Goal: Task Accomplishment & Management: Manage account settings

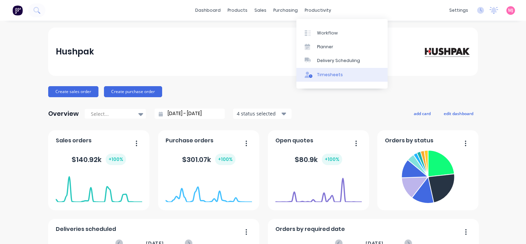
click at [325, 76] on div "Timesheets" at bounding box center [330, 75] width 26 height 6
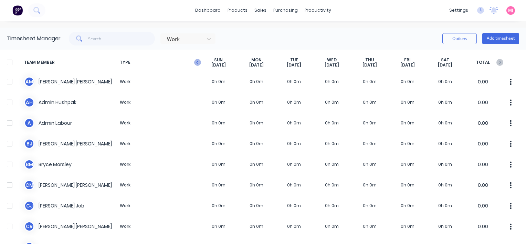
click at [198, 63] on icon "button" at bounding box center [197, 62] width 7 height 7
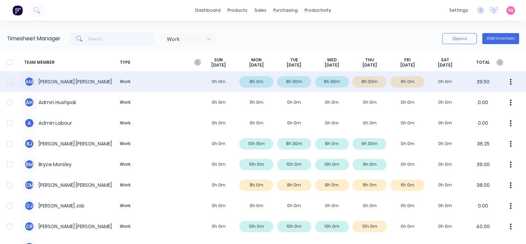
click at [372, 80] on div "A M [PERSON_NAME] Work 0h 0m 8h 0m 8h 30m 8h 30m 8h 30m 6h 0m 0h 0m 39.50" at bounding box center [263, 81] width 526 height 21
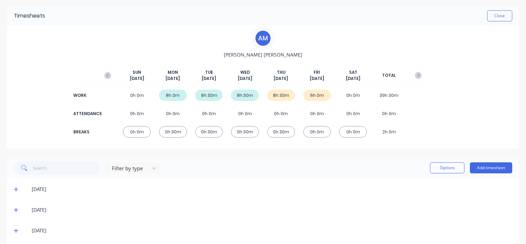
scroll to position [69, 0]
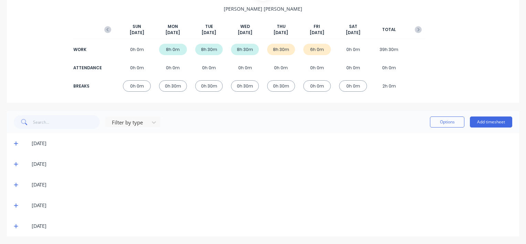
click at [15, 204] on icon at bounding box center [16, 205] width 4 height 5
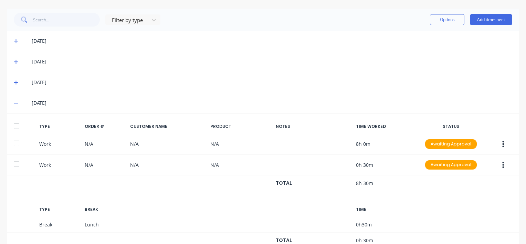
scroll to position [172, 0]
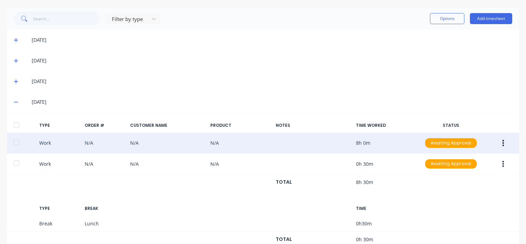
click at [503, 143] on icon "button" at bounding box center [504, 143] width 2 height 6
click at [456, 145] on div "Approve" at bounding box center [478, 144] width 53 height 10
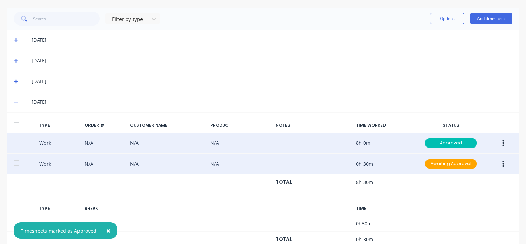
click at [499, 164] on button "button" at bounding box center [503, 164] width 16 height 12
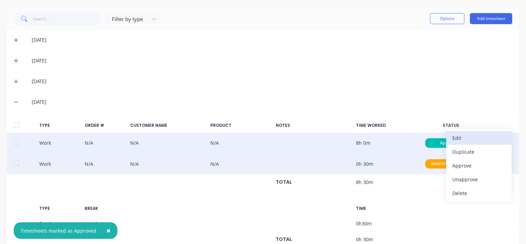
click at [453, 136] on div "Edit" at bounding box center [478, 138] width 53 height 10
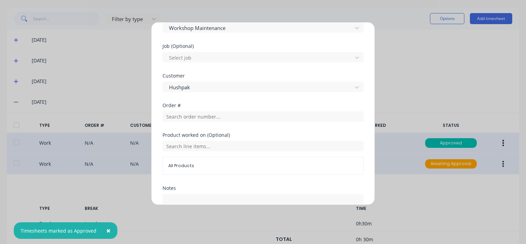
scroll to position [330, 0]
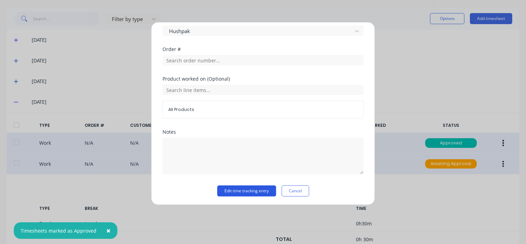
click at [239, 191] on button "Edit time tracking entry" at bounding box center [246, 190] width 59 height 11
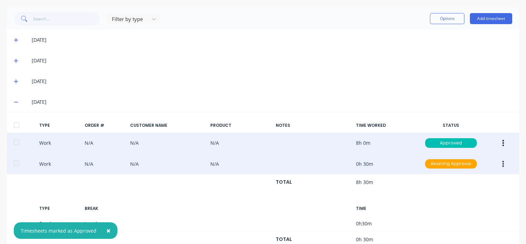
click at [497, 162] on button "button" at bounding box center [503, 164] width 16 height 12
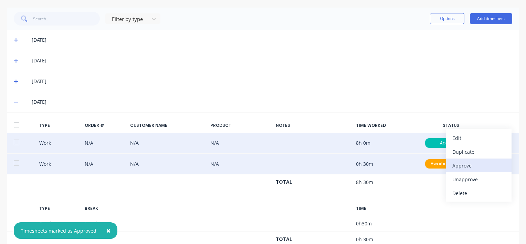
click at [452, 165] on div "Approve" at bounding box center [478, 165] width 53 height 10
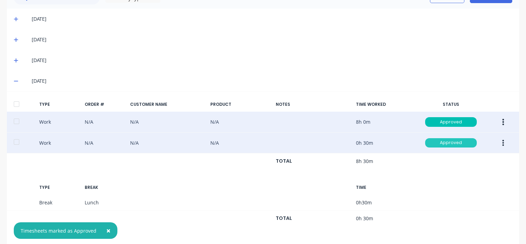
scroll to position [215, 0]
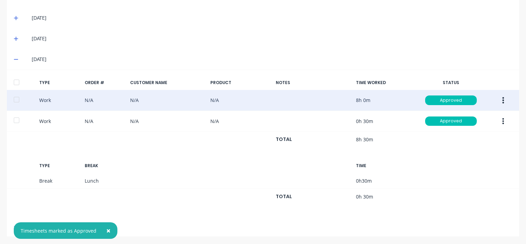
click at [103, 231] on button "×" at bounding box center [108, 230] width 18 height 17
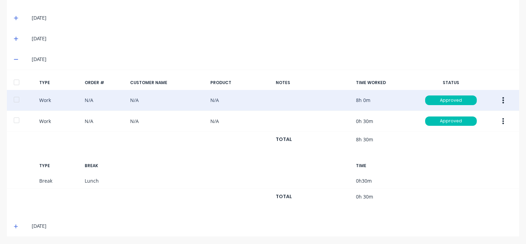
click at [15, 224] on icon at bounding box center [16, 226] width 4 height 5
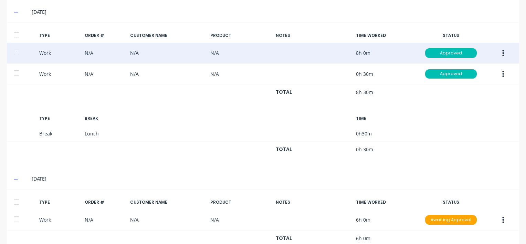
scroll to position [283, 0]
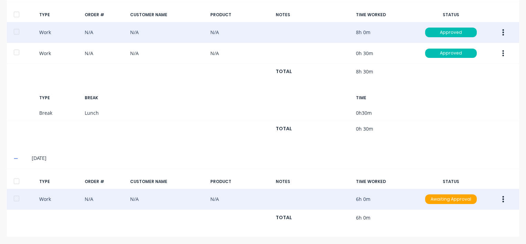
click at [497, 198] on button "button" at bounding box center [503, 199] width 16 height 12
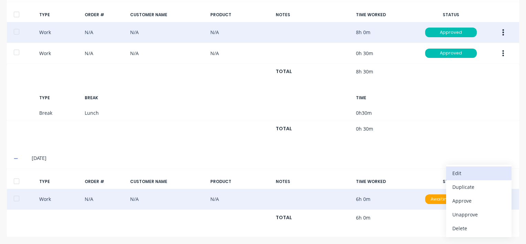
click at [452, 172] on div "Edit" at bounding box center [478, 173] width 53 height 10
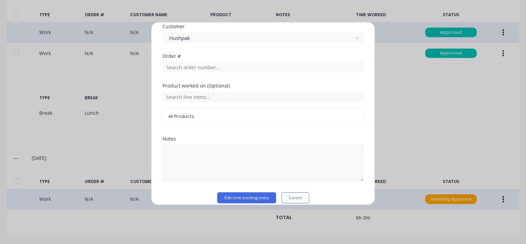
scroll to position [330, 0]
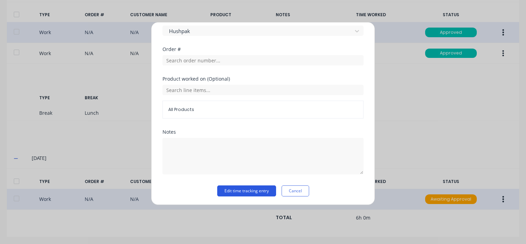
click at [235, 191] on button "Edit time tracking entry" at bounding box center [246, 190] width 59 height 11
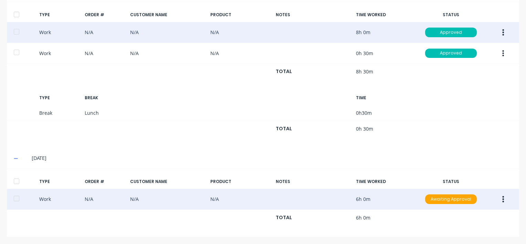
click at [496, 199] on button "button" at bounding box center [503, 199] width 16 height 12
click at [469, 200] on div "Approve" at bounding box center [478, 201] width 53 height 10
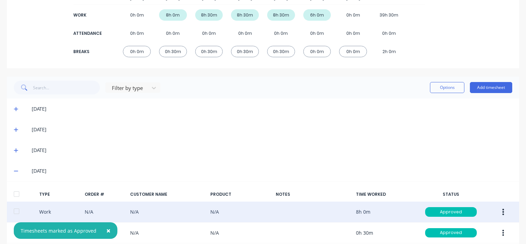
scroll to position [172, 0]
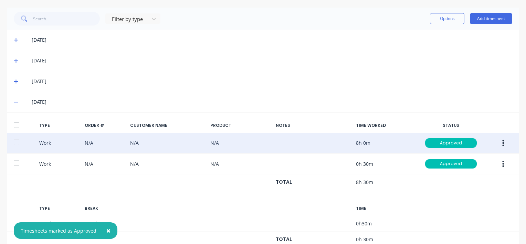
click at [14, 39] on icon at bounding box center [16, 40] width 4 height 5
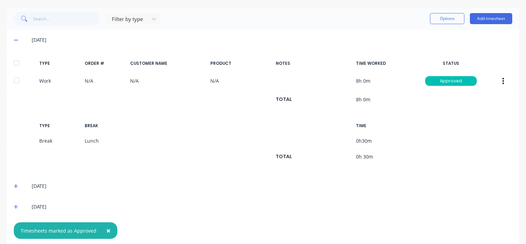
click at [17, 63] on div at bounding box center [17, 63] width 14 height 14
click at [15, 185] on icon at bounding box center [16, 186] width 4 height 4
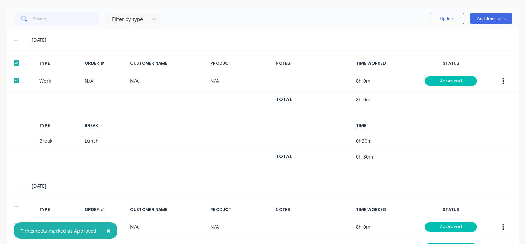
scroll to position [275, 0]
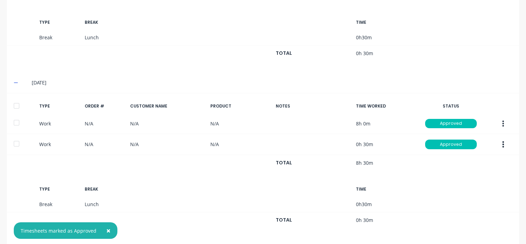
click at [18, 104] on div at bounding box center [17, 106] width 14 height 14
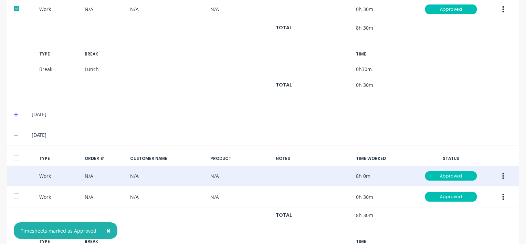
scroll to position [413, 0]
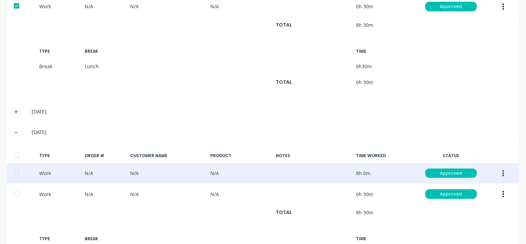
click at [17, 109] on icon at bounding box center [16, 111] width 4 height 5
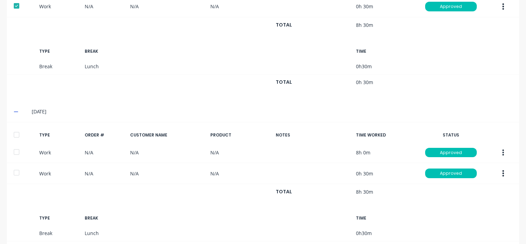
click at [16, 133] on div at bounding box center [17, 135] width 14 height 14
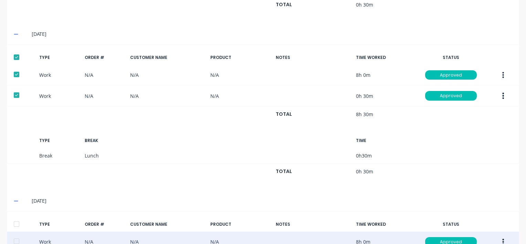
scroll to position [585, 0]
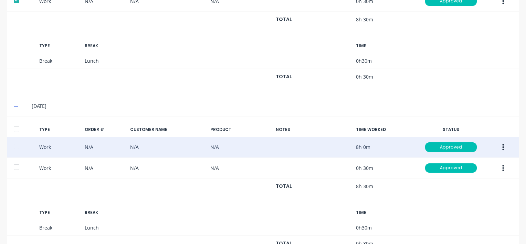
click at [18, 127] on div at bounding box center [17, 129] width 14 height 14
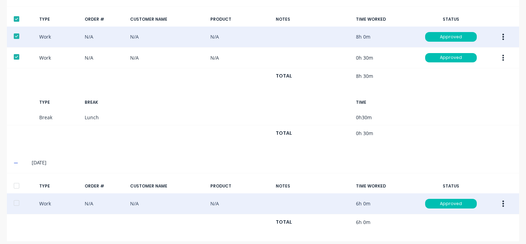
scroll to position [698, 0]
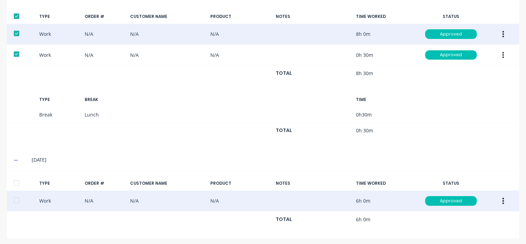
drag, startPoint x: 14, startPoint y: 179, endPoint x: 95, endPoint y: 159, distance: 83.0
click at [15, 179] on div at bounding box center [17, 183] width 14 height 14
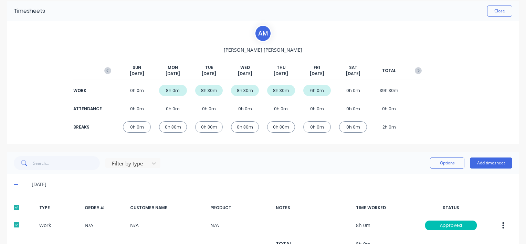
scroll to position [0, 0]
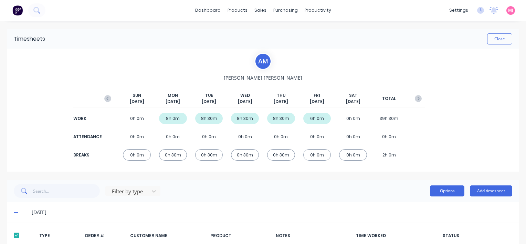
click at [442, 192] on button "Options" at bounding box center [447, 190] width 34 height 11
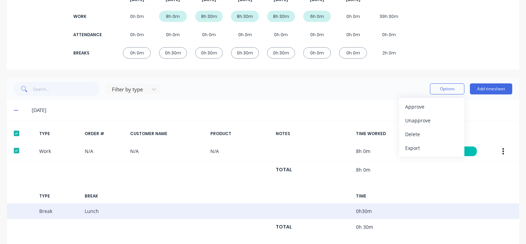
scroll to position [103, 0]
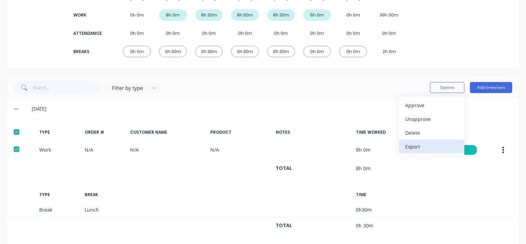
click at [410, 147] on div "Export" at bounding box center [431, 146] width 53 height 10
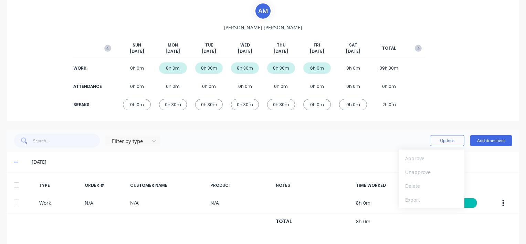
scroll to position [0, 0]
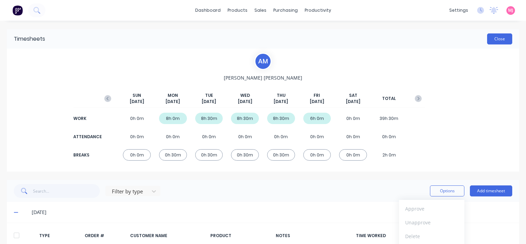
click at [496, 38] on button "Close" at bounding box center [499, 38] width 25 height 11
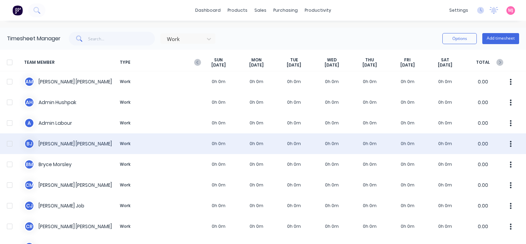
click at [47, 143] on div "[PERSON_NAME] Work 0h 0m 0h 0m 0h 0m 0h 0m 0h 0m 0h 0m 0h 0m 0.00" at bounding box center [263, 143] width 526 height 21
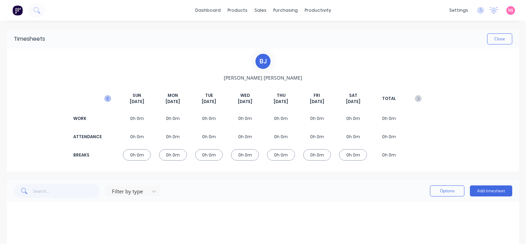
click at [107, 98] on icon "button" at bounding box center [108, 98] width 2 height 3
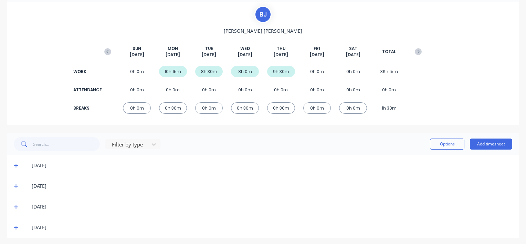
scroll to position [49, 0]
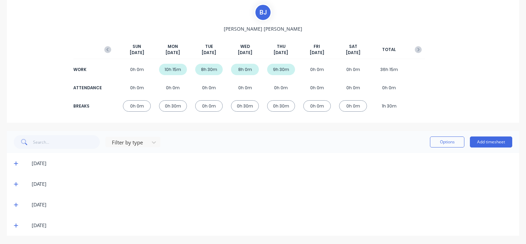
click at [16, 162] on icon at bounding box center [16, 163] width 4 height 4
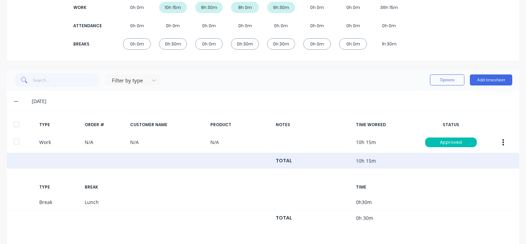
scroll to position [118, 0]
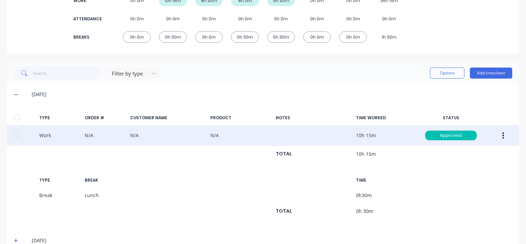
click at [496, 134] on button "button" at bounding box center [503, 135] width 16 height 12
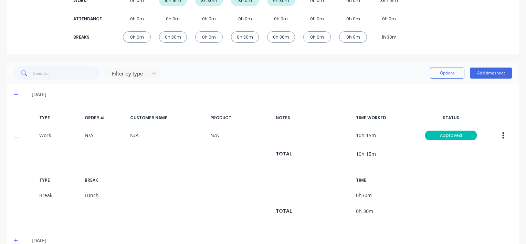
click at [16, 115] on div at bounding box center [17, 118] width 14 height 14
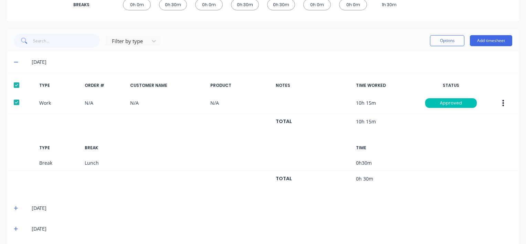
scroll to position [173, 0]
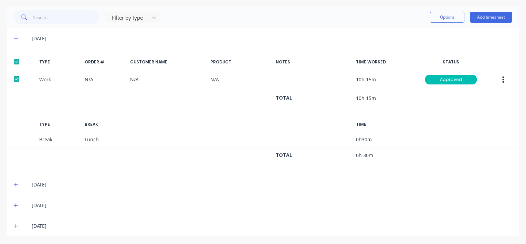
click at [14, 183] on icon at bounding box center [16, 184] width 4 height 5
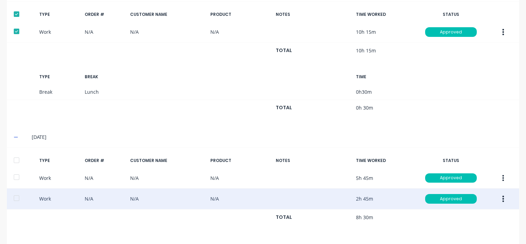
scroll to position [262, 0]
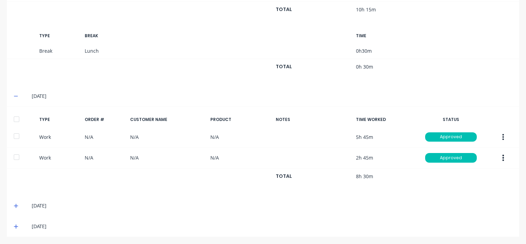
click at [17, 118] on div at bounding box center [17, 119] width 14 height 14
drag, startPoint x: 15, startPoint y: 203, endPoint x: 31, endPoint y: 202, distance: 16.6
click at [15, 203] on icon at bounding box center [16, 205] width 4 height 5
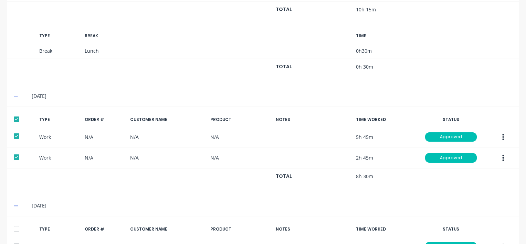
scroll to position [387, 0]
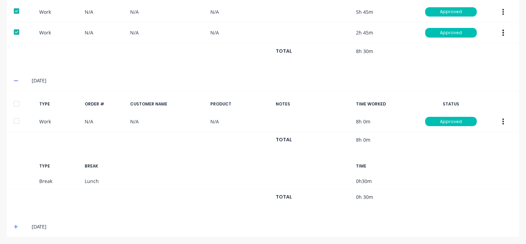
click at [18, 101] on div at bounding box center [17, 104] width 14 height 14
drag, startPoint x: 17, startPoint y: 224, endPoint x: 21, endPoint y: 212, distance: 13.1
click at [17, 223] on span at bounding box center [17, 226] width 7 height 7
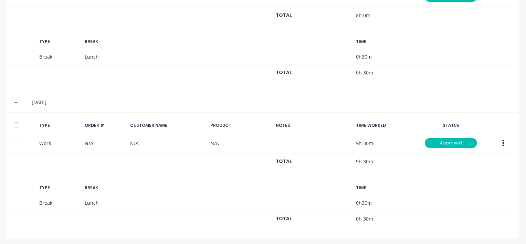
click at [18, 122] on div at bounding box center [17, 125] width 14 height 14
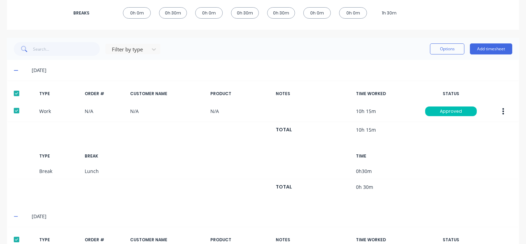
scroll to position [0, 0]
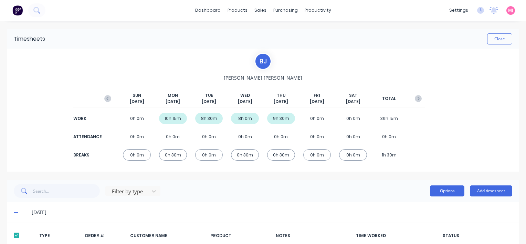
click at [439, 191] on button "Options" at bounding box center [447, 190] width 34 height 11
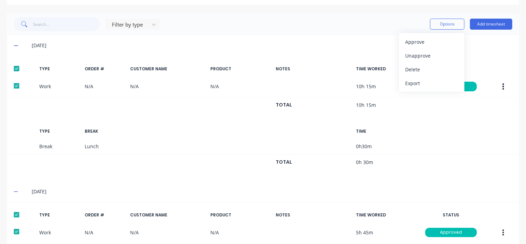
scroll to position [172, 0]
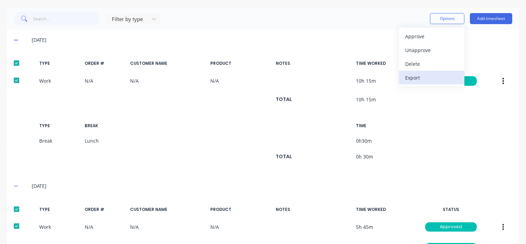
click at [416, 78] on div "Export" at bounding box center [431, 78] width 53 height 10
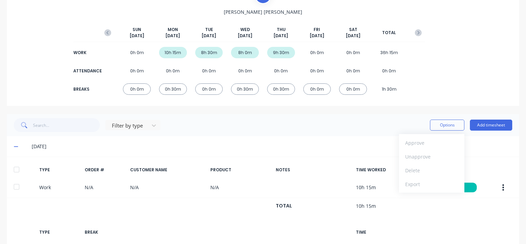
scroll to position [0, 0]
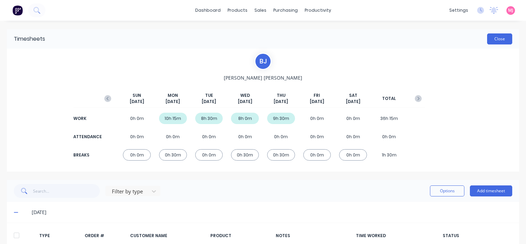
click at [496, 40] on button "Close" at bounding box center [499, 38] width 25 height 11
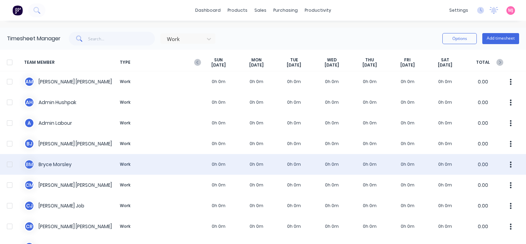
click at [50, 164] on div "B M [PERSON_NAME] Work 0h 0m 0h 0m 0h 0m 0h 0m 0h 0m 0h 0m 0h 0m 0.00" at bounding box center [263, 164] width 526 height 21
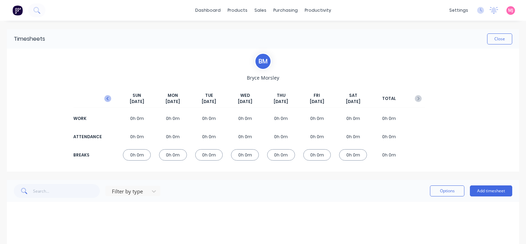
click at [106, 99] on icon "button" at bounding box center [107, 98] width 7 height 7
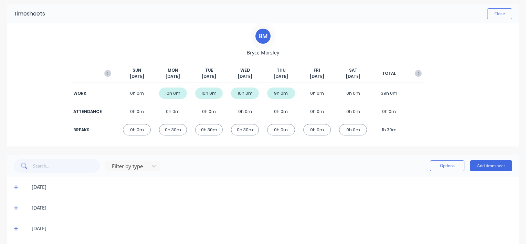
scroll to position [49, 0]
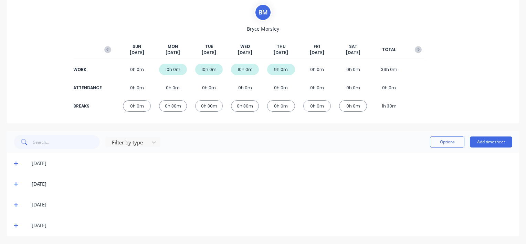
click at [15, 162] on icon at bounding box center [16, 163] width 4 height 4
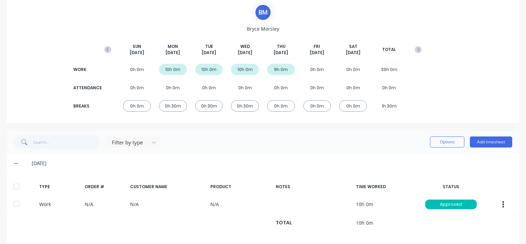
click at [17, 187] on div at bounding box center [17, 186] width 14 height 14
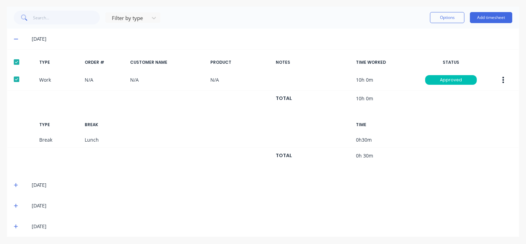
scroll to position [173, 0]
click at [14, 182] on icon at bounding box center [16, 184] width 4 height 5
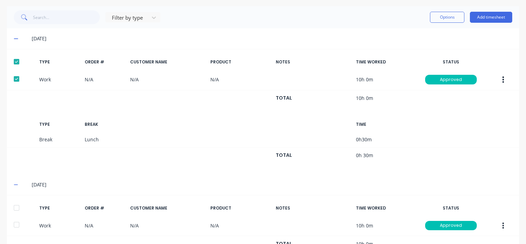
click at [19, 206] on div at bounding box center [17, 208] width 14 height 14
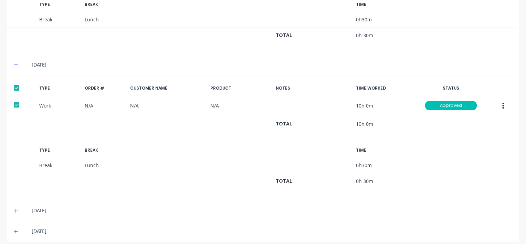
scroll to position [298, 0]
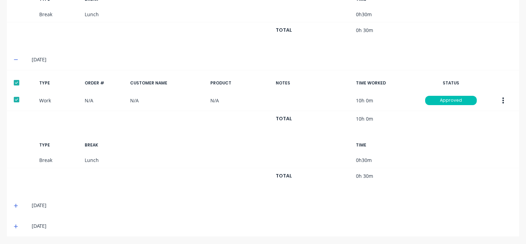
click at [17, 204] on icon at bounding box center [16, 205] width 4 height 5
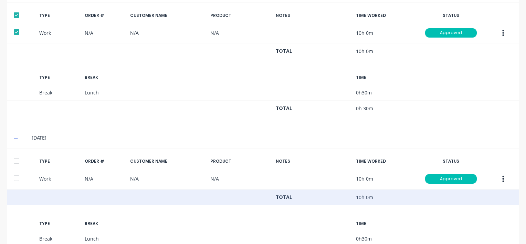
scroll to position [367, 0]
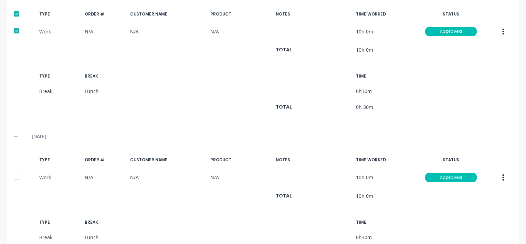
click at [14, 158] on div at bounding box center [17, 159] width 14 height 14
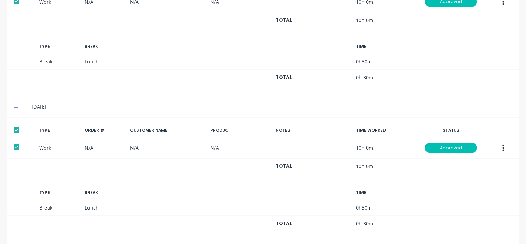
scroll to position [423, 0]
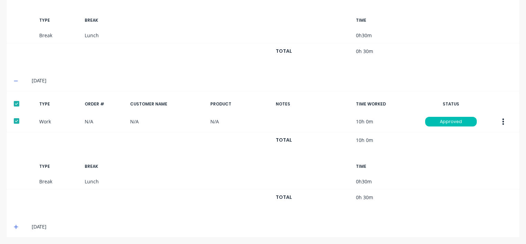
click at [16, 225] on icon at bounding box center [16, 227] width 4 height 4
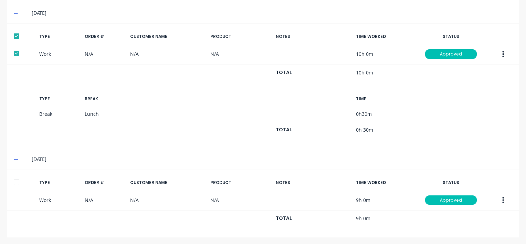
click at [16, 179] on div at bounding box center [17, 182] width 14 height 14
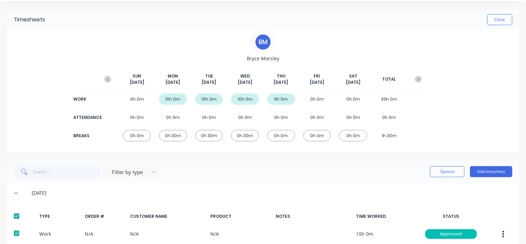
scroll to position [0, 0]
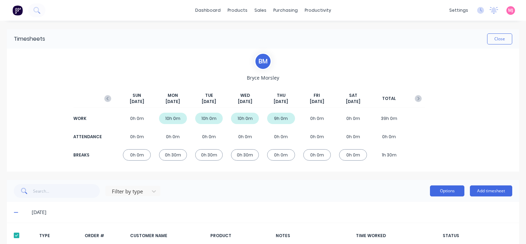
click at [435, 187] on button "Options" at bounding box center [447, 190] width 34 height 11
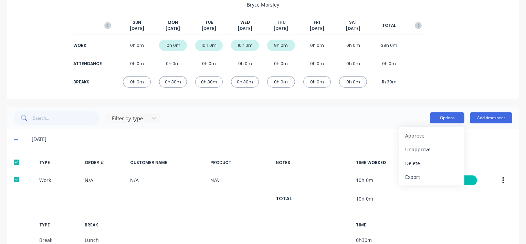
scroll to position [138, 0]
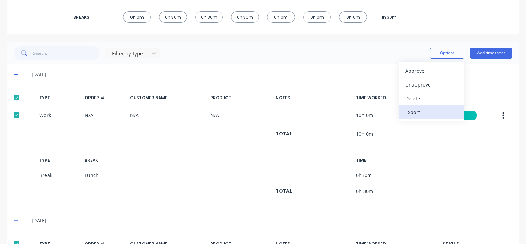
click at [410, 112] on div "Export" at bounding box center [431, 112] width 53 height 10
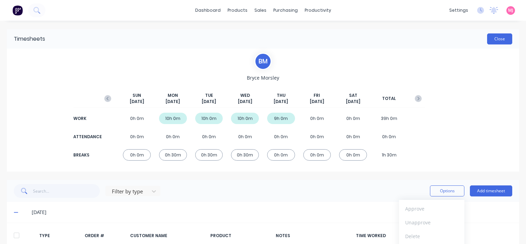
click at [491, 41] on button "Close" at bounding box center [499, 38] width 25 height 11
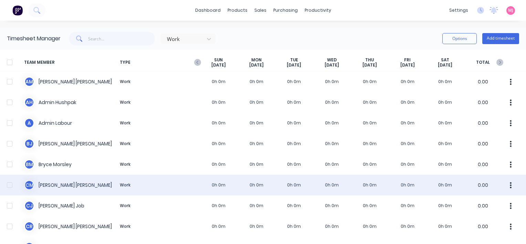
click at [50, 185] on div "[PERSON_NAME] Work 0h 0m 0h 0m 0h 0m 0h 0m 0h 0m 0h 0m 0h 0m 0.00" at bounding box center [263, 185] width 526 height 21
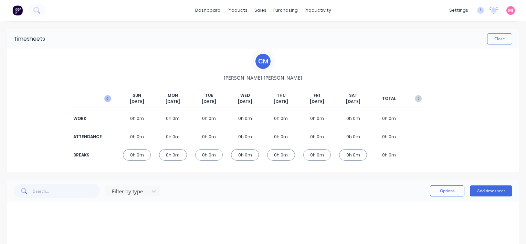
click at [109, 98] on icon "button" at bounding box center [107, 98] width 7 height 7
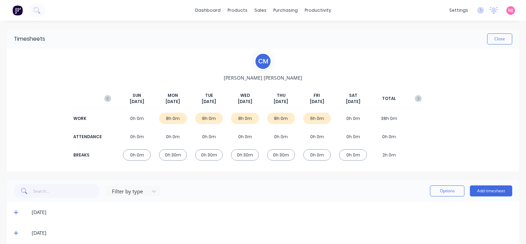
scroll to position [69, 0]
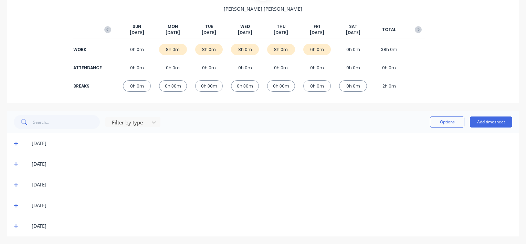
click at [15, 144] on icon at bounding box center [16, 143] width 4 height 5
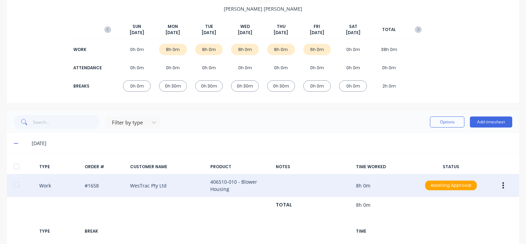
click at [502, 183] on icon "button" at bounding box center [503, 185] width 2 height 8
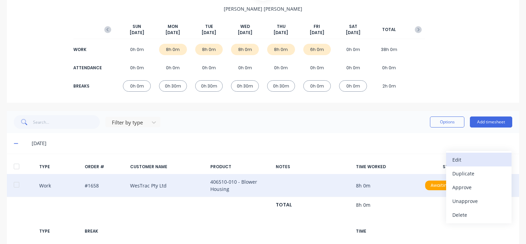
click at [455, 156] on div "Edit" at bounding box center [478, 160] width 53 height 10
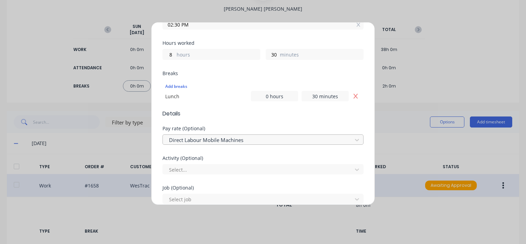
scroll to position [172, 0]
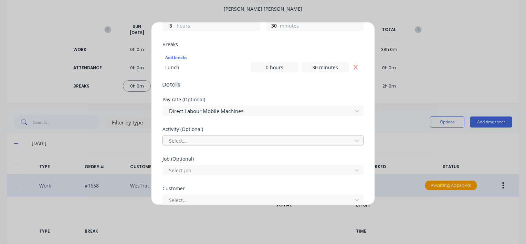
click at [198, 138] on div at bounding box center [258, 140] width 180 height 9
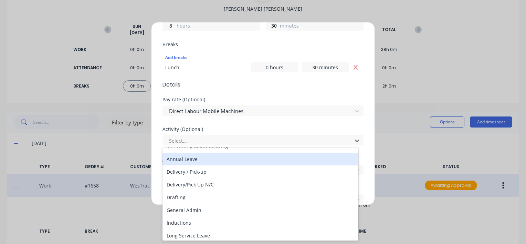
scroll to position [69, 0]
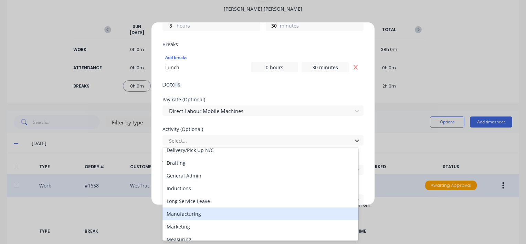
click at [178, 213] on div "Manufacturing" at bounding box center [260, 213] width 196 height 13
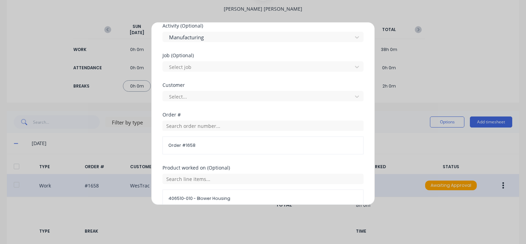
scroll to position [207, 0]
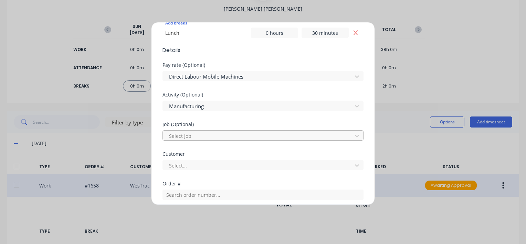
click at [190, 136] on div at bounding box center [258, 135] width 180 height 9
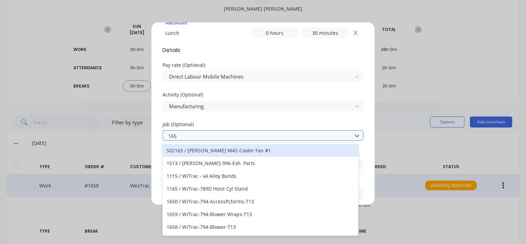
type input "1658"
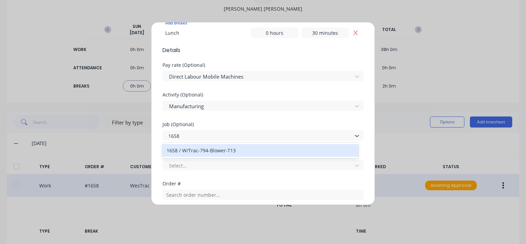
click at [193, 150] on div "1658 / W/Trac-794-Blower-T13" at bounding box center [260, 150] width 196 height 13
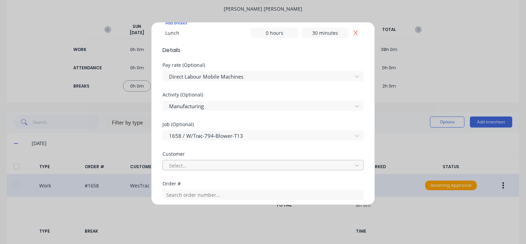
click at [191, 167] on div at bounding box center [258, 165] width 180 height 9
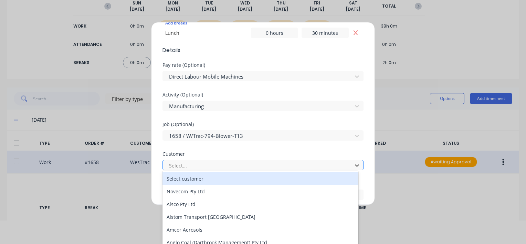
scroll to position [24, 0]
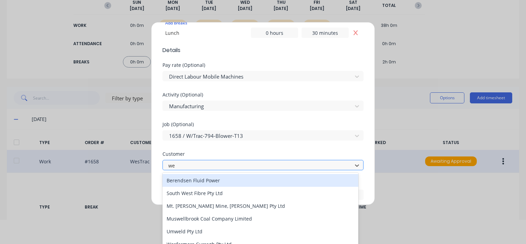
type input "[PERSON_NAME]"
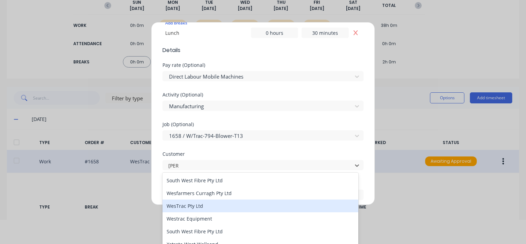
click at [184, 208] on div "WesTrac Pty Ltd" at bounding box center [260, 205] width 196 height 13
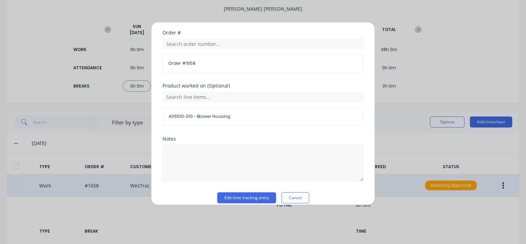
scroll to position [364, 0]
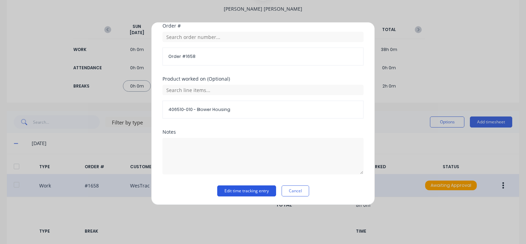
click at [229, 189] on button "Edit time tracking entry" at bounding box center [246, 190] width 59 height 11
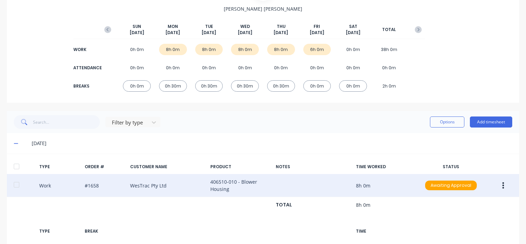
click at [502, 184] on icon "button" at bounding box center [503, 185] width 2 height 8
click at [459, 187] on div "Approve" at bounding box center [478, 187] width 53 height 10
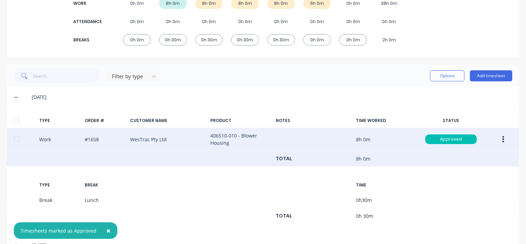
scroll to position [197, 0]
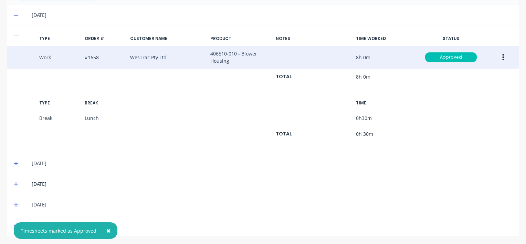
click at [14, 162] on icon at bounding box center [16, 163] width 4 height 5
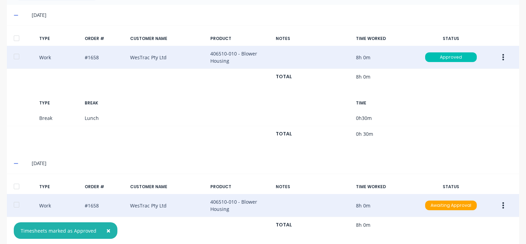
click at [502, 206] on icon "button" at bounding box center [503, 205] width 2 height 8
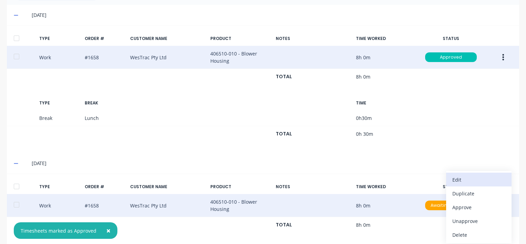
click at [452, 177] on div "Edit" at bounding box center [478, 180] width 53 height 10
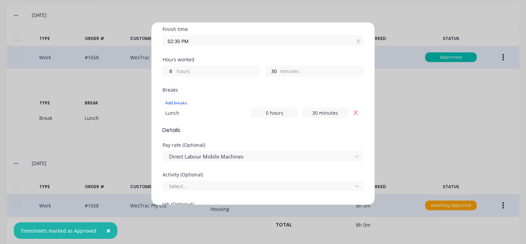
scroll to position [138, 0]
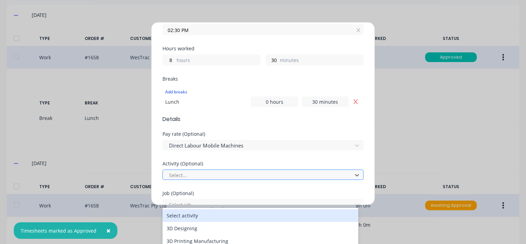
click at [183, 173] on div at bounding box center [258, 175] width 180 height 9
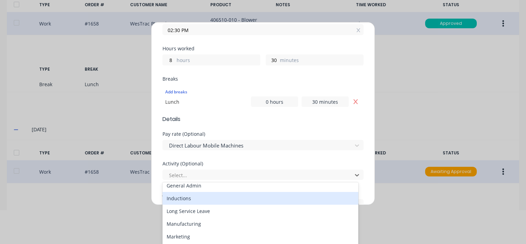
scroll to position [128, 0]
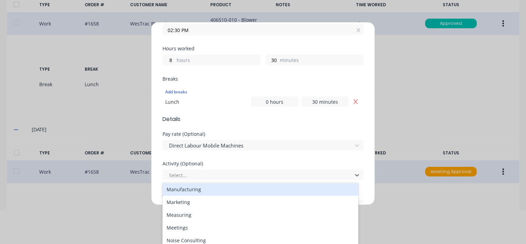
click at [187, 188] on div "Manufacturing" at bounding box center [260, 189] width 196 height 13
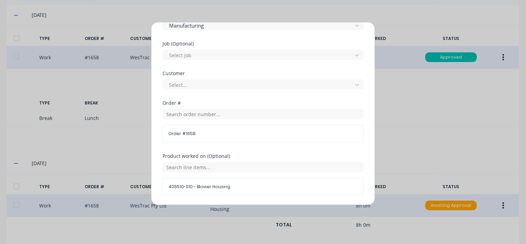
scroll to position [275, 0]
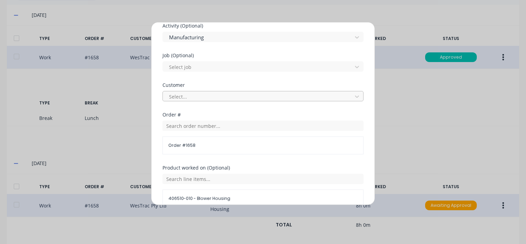
click at [184, 95] on div at bounding box center [258, 96] width 180 height 9
type input "[PERSON_NAME]"
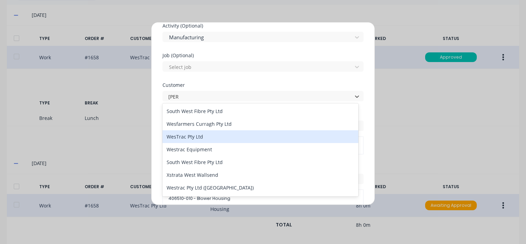
click at [175, 137] on div "WesTrac Pty Ltd" at bounding box center [260, 136] width 196 height 13
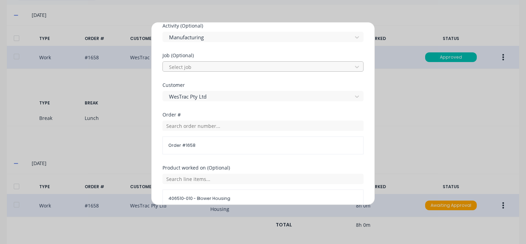
click at [192, 65] on div at bounding box center [258, 67] width 180 height 9
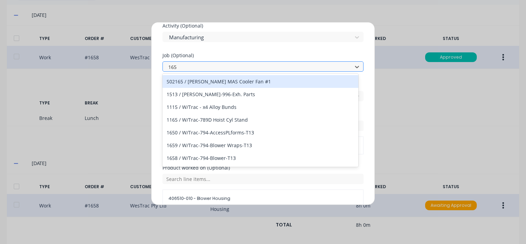
type input "1658"
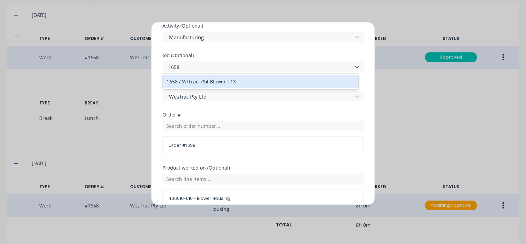
click at [194, 80] on div "1658 / W/Trac-794-Blower-T13" at bounding box center [260, 81] width 196 height 13
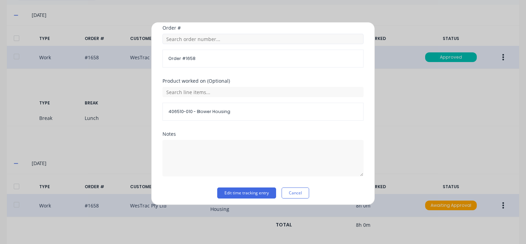
scroll to position [364, 0]
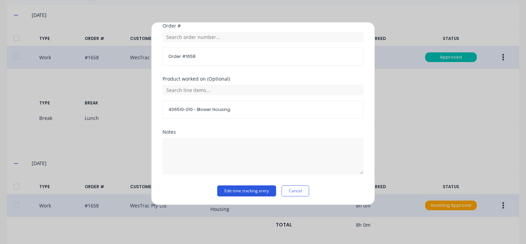
click at [227, 191] on button "Edit time tracking entry" at bounding box center [246, 190] width 59 height 11
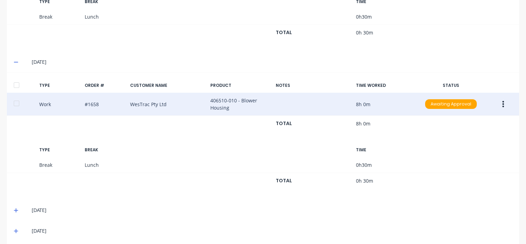
scroll to position [300, 0]
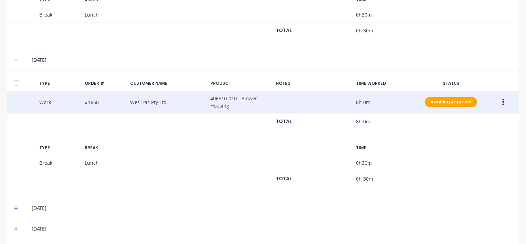
click at [496, 101] on button "button" at bounding box center [503, 102] width 16 height 12
click at [459, 103] on div "Approve" at bounding box center [478, 104] width 53 height 10
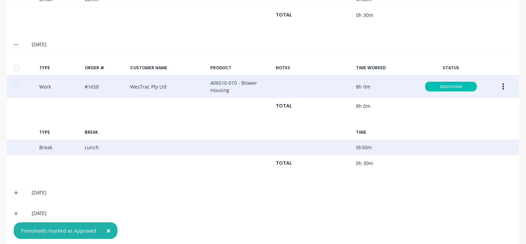
scroll to position [324, 0]
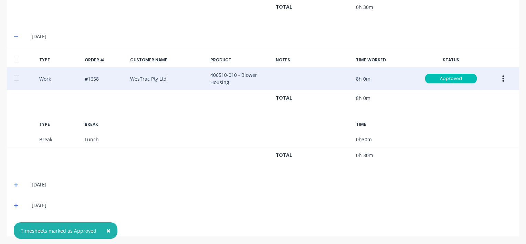
click at [17, 183] on icon at bounding box center [16, 185] width 4 height 4
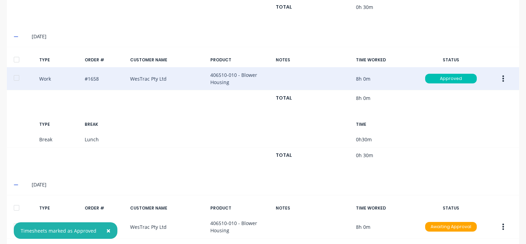
scroll to position [427, 0]
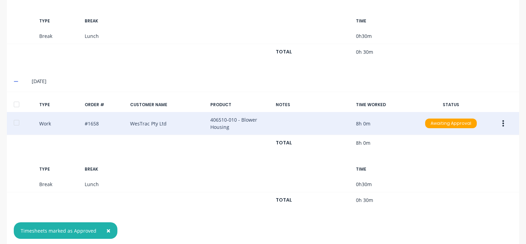
click at [502, 121] on icon "button" at bounding box center [503, 123] width 2 height 8
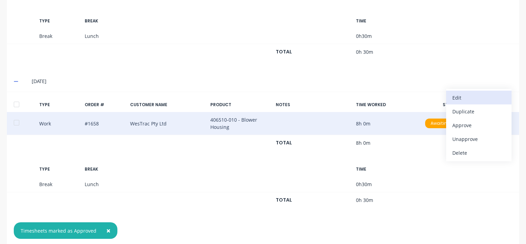
click at [455, 96] on div "Edit" at bounding box center [478, 98] width 53 height 10
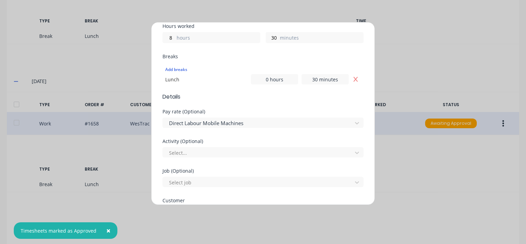
scroll to position [172, 0]
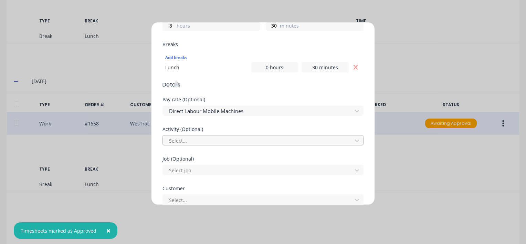
click at [186, 139] on div at bounding box center [258, 140] width 180 height 9
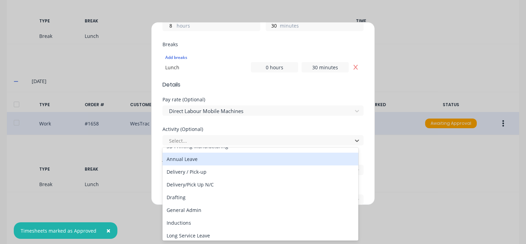
scroll to position [69, 0]
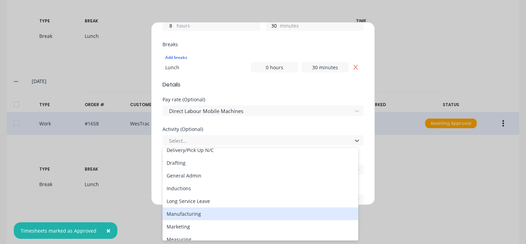
drag, startPoint x: 177, startPoint y: 213, endPoint x: 186, endPoint y: 188, distance: 26.7
click at [177, 213] on div "Manufacturing" at bounding box center [260, 213] width 196 height 13
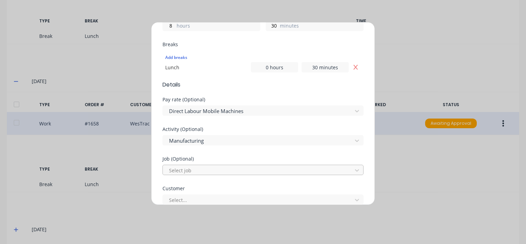
click at [194, 166] on div at bounding box center [258, 170] width 180 height 9
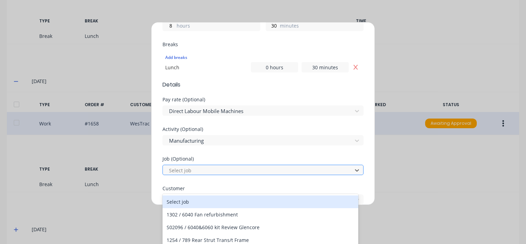
scroll to position [29, 0]
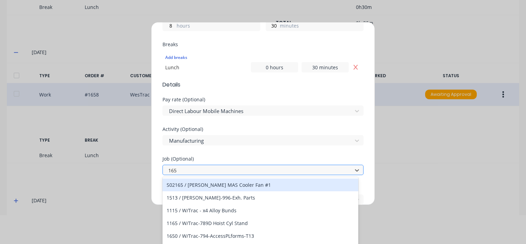
type input "1658"
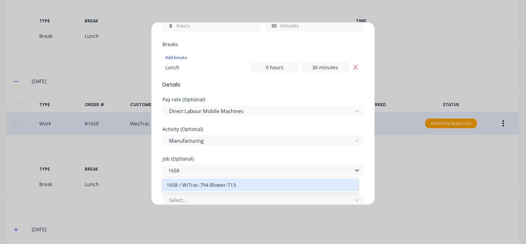
click at [189, 187] on div "1658 / W/Trac-794-Blower-T13" at bounding box center [260, 184] width 196 height 13
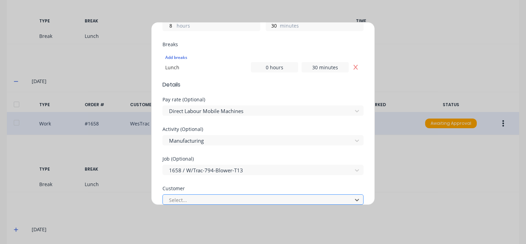
click at [190, 198] on div at bounding box center [258, 200] width 180 height 9
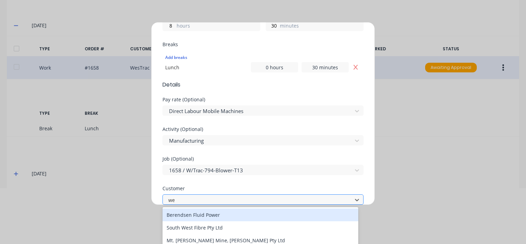
type input "[PERSON_NAME]"
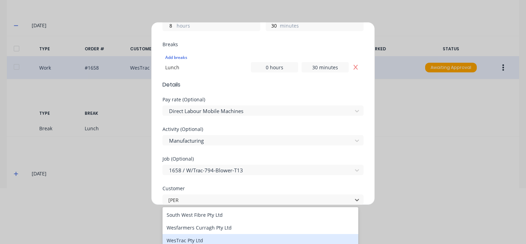
click at [188, 239] on div "WesTrac Pty Ltd" at bounding box center [260, 240] width 196 height 13
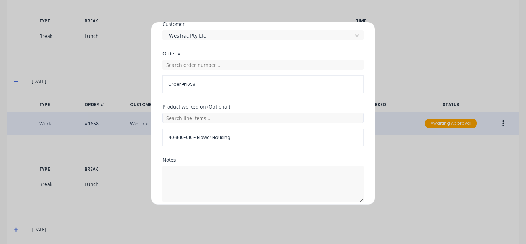
scroll to position [364, 0]
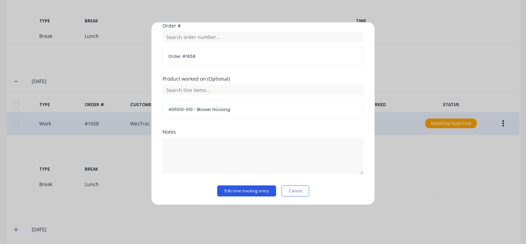
click at [230, 191] on button "Edit time tracking entry" at bounding box center [246, 190] width 59 height 11
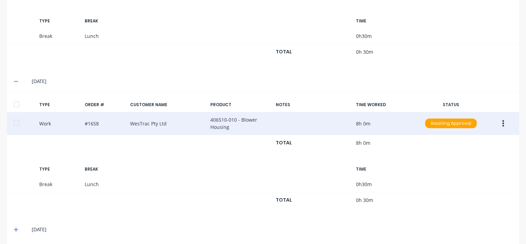
click at [497, 123] on button "button" at bounding box center [503, 123] width 16 height 12
click at [454, 127] on div "Approve" at bounding box center [478, 125] width 53 height 10
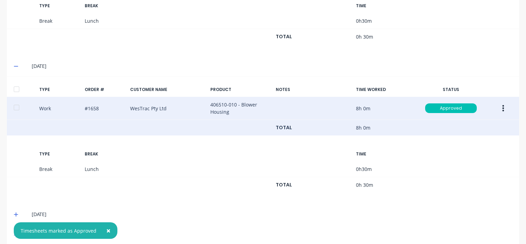
scroll to position [451, 0]
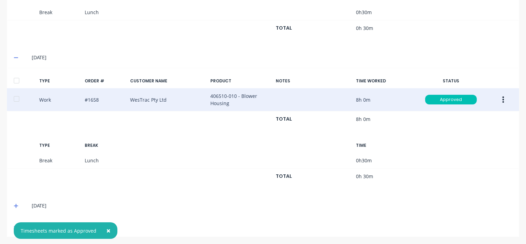
click at [17, 203] on icon at bounding box center [16, 205] width 4 height 5
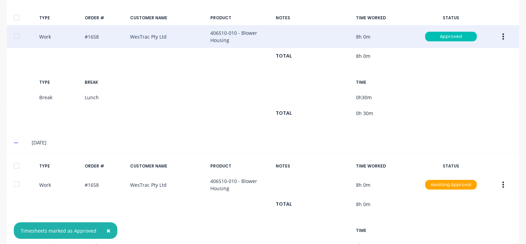
scroll to position [554, 0]
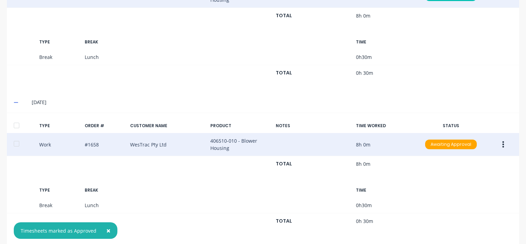
click at [502, 144] on icon "button" at bounding box center [503, 144] width 2 height 8
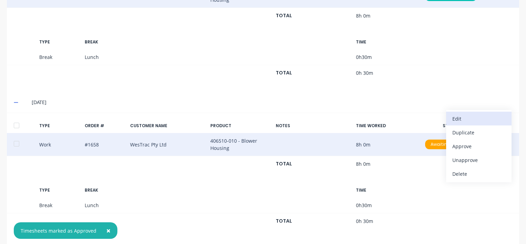
click at [452, 116] on div "Edit" at bounding box center [478, 119] width 53 height 10
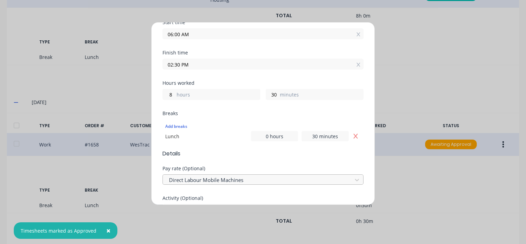
scroll to position [172, 0]
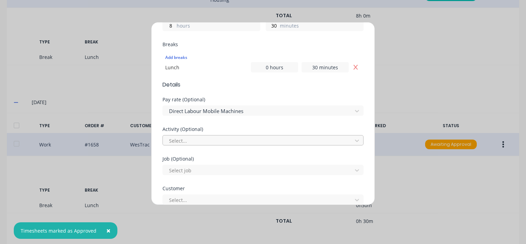
click at [175, 139] on div at bounding box center [258, 140] width 180 height 9
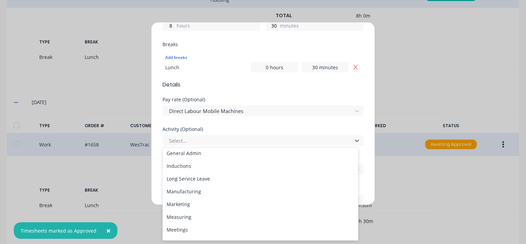
scroll to position [103, 0]
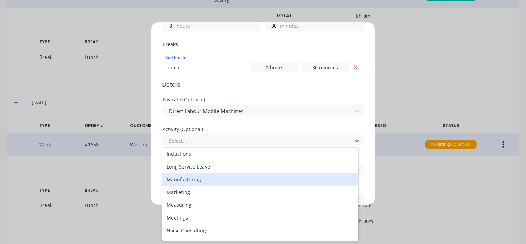
click at [179, 181] on div "Manufacturing" at bounding box center [260, 179] width 196 height 13
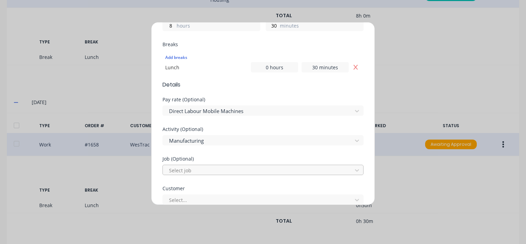
click at [185, 167] on div at bounding box center [258, 170] width 180 height 9
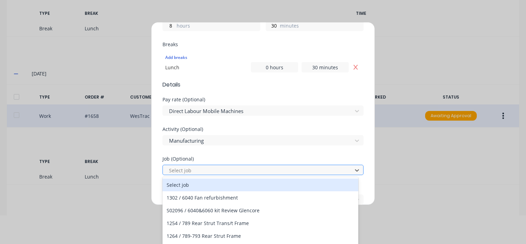
scroll to position [29, 0]
type input "1658"
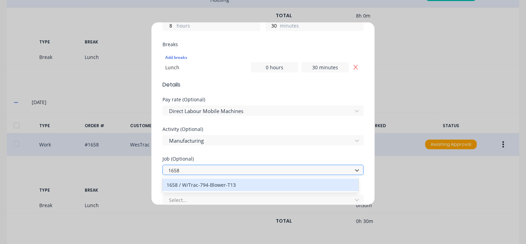
scroll to position [0, 0]
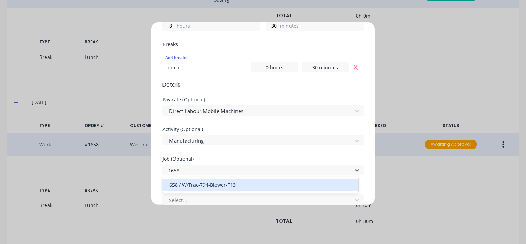
click at [187, 185] on div "1658 / W/Trac-794-Blower-T13" at bounding box center [260, 184] width 196 height 13
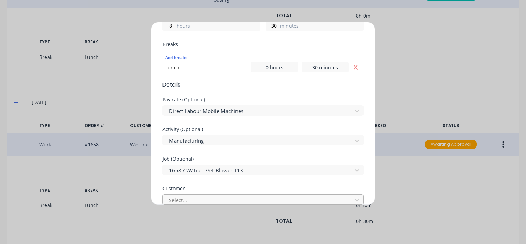
click at [194, 198] on div at bounding box center [258, 200] width 180 height 9
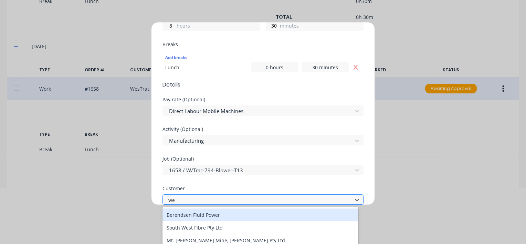
type input "[PERSON_NAME]"
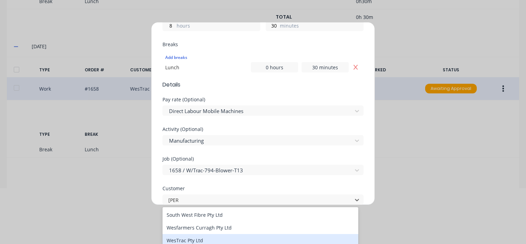
click at [188, 241] on div "WesTrac Pty Ltd" at bounding box center [260, 240] width 196 height 13
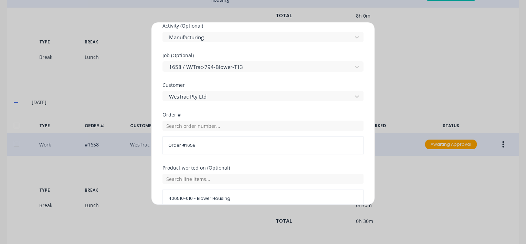
scroll to position [364, 0]
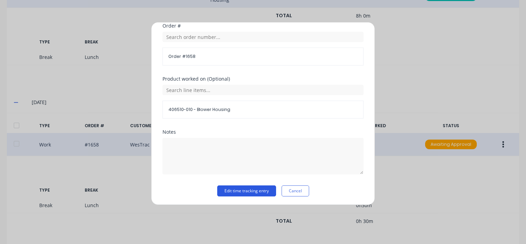
click at [234, 191] on button "Edit time tracking entry" at bounding box center [246, 190] width 59 height 11
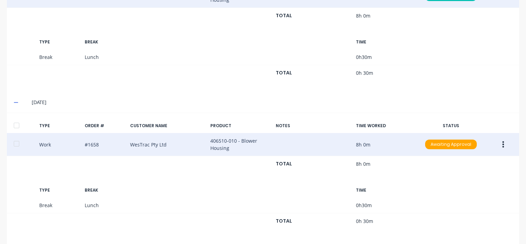
click at [502, 141] on icon "button" at bounding box center [503, 144] width 2 height 8
click at [455, 144] on div "Approve" at bounding box center [478, 146] width 53 height 10
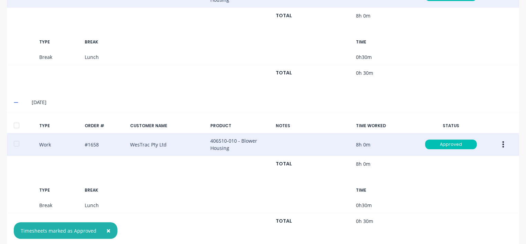
scroll to position [578, 0]
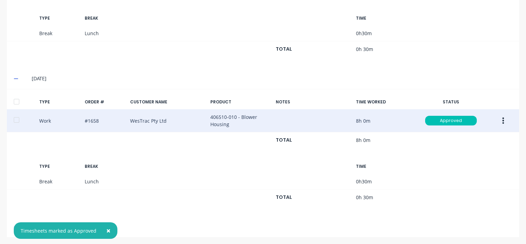
click at [106, 229] on span "×" at bounding box center [108, 230] width 4 height 10
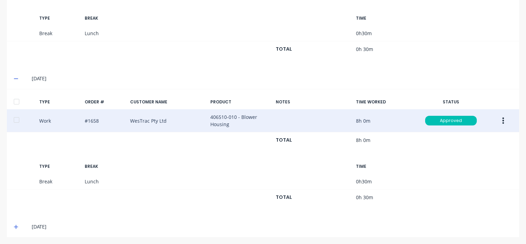
drag, startPoint x: 17, startPoint y: 224, endPoint x: 51, endPoint y: 204, distance: 39.6
click at [17, 224] on icon at bounding box center [16, 226] width 4 height 5
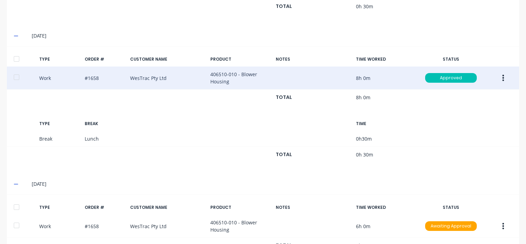
scroll to position [648, 0]
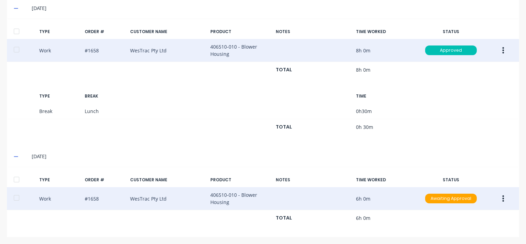
click at [502, 196] on icon "button" at bounding box center [503, 198] width 2 height 8
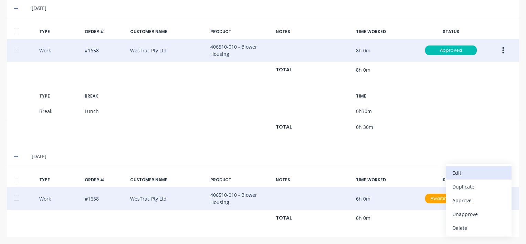
click at [452, 169] on div "Edit" at bounding box center [478, 173] width 53 height 10
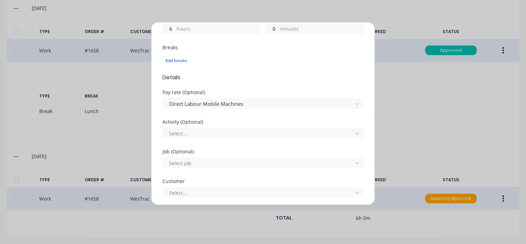
scroll to position [172, 0]
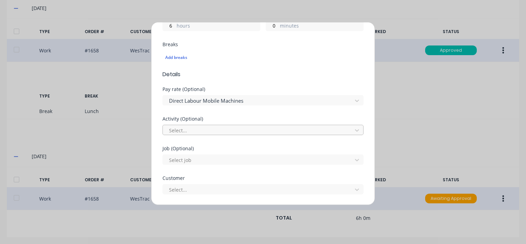
click at [177, 129] on div at bounding box center [258, 130] width 180 height 9
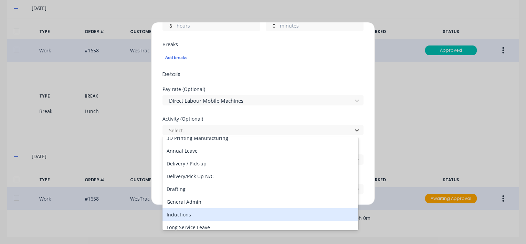
scroll to position [69, 0]
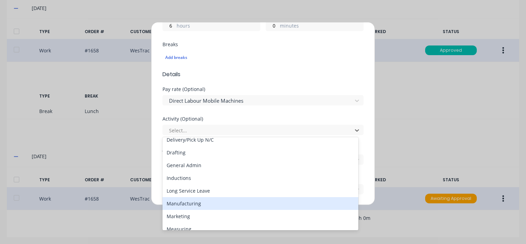
drag, startPoint x: 176, startPoint y: 204, endPoint x: 176, endPoint y: 199, distance: 5.2
click at [176, 204] on div "Manufacturing" at bounding box center [260, 203] width 196 height 13
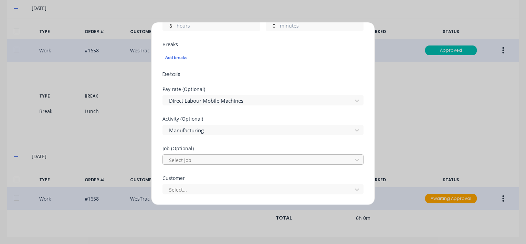
click at [182, 157] on div at bounding box center [258, 160] width 180 height 9
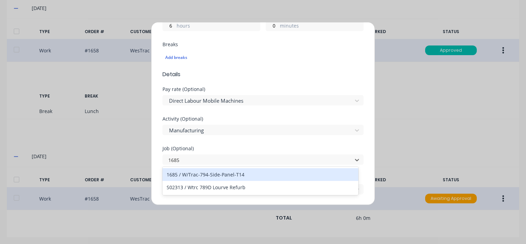
scroll to position [0, 0]
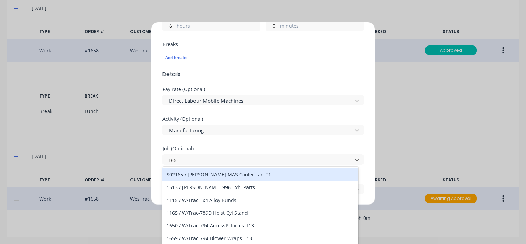
type input "1658"
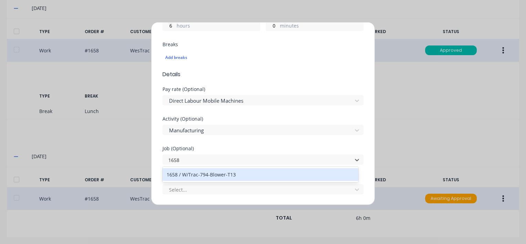
click at [197, 176] on div "1658 / W/Trac-794-Blower-T13" at bounding box center [260, 174] width 196 height 13
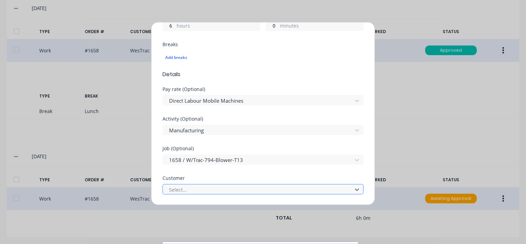
click at [184, 189] on div at bounding box center [258, 189] width 180 height 9
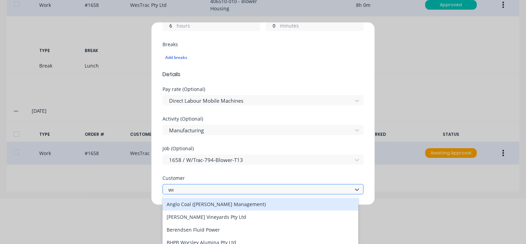
type input "[PERSON_NAME]"
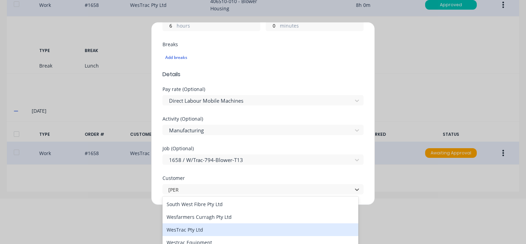
click at [200, 229] on div "WesTrac Pty Ltd" at bounding box center [260, 229] width 196 height 13
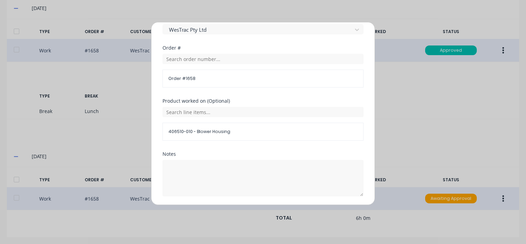
scroll to position [354, 0]
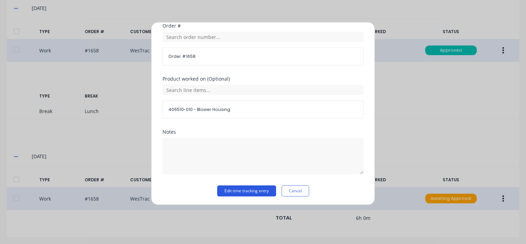
click at [231, 191] on button "Edit time tracking entry" at bounding box center [246, 190] width 59 height 11
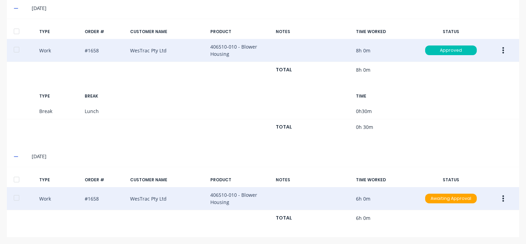
click at [497, 196] on button "button" at bounding box center [503, 198] width 16 height 12
click at [453, 200] on div "Approve" at bounding box center [478, 200] width 53 height 10
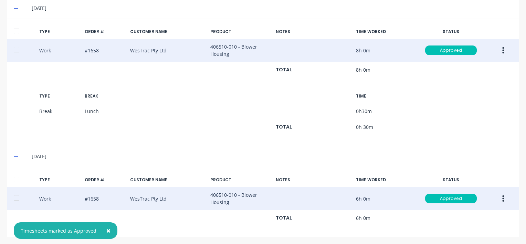
drag, startPoint x: 15, startPoint y: 178, endPoint x: 57, endPoint y: 165, distance: 43.5
click at [15, 178] on div at bounding box center [17, 179] width 14 height 14
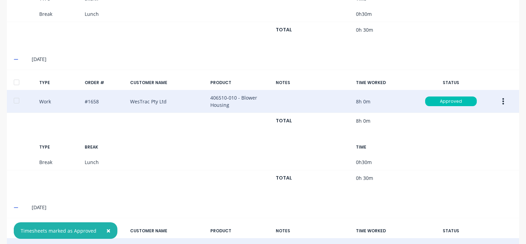
scroll to position [545, 0]
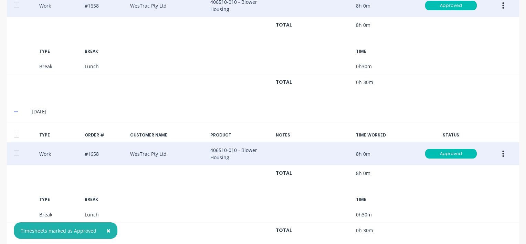
click at [18, 134] on div at bounding box center [17, 135] width 14 height 14
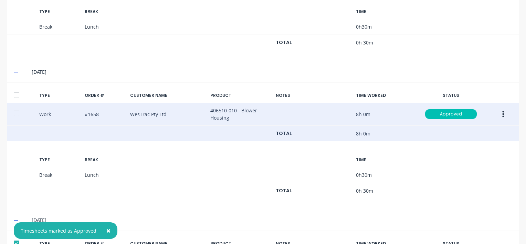
scroll to position [407, 0]
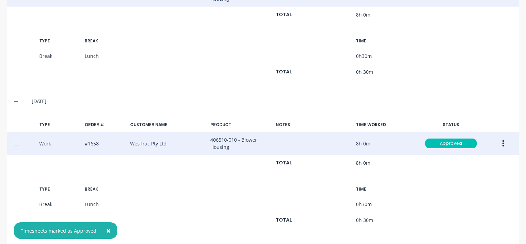
drag, startPoint x: 15, startPoint y: 121, endPoint x: 116, endPoint y: 118, distance: 100.6
click at [15, 121] on div at bounding box center [17, 124] width 14 height 14
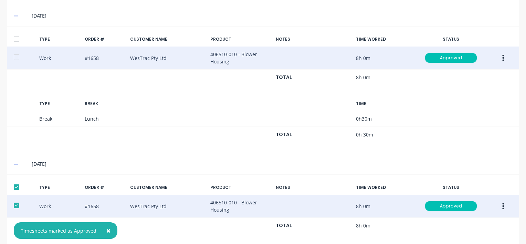
scroll to position [200, 0]
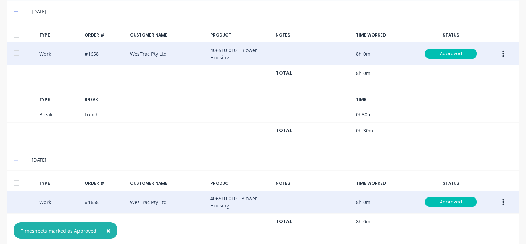
drag, startPoint x: 15, startPoint y: 179, endPoint x: 34, endPoint y: 171, distance: 20.0
click at [18, 178] on div at bounding box center [17, 183] width 14 height 14
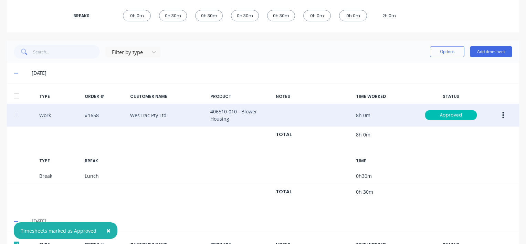
scroll to position [63, 0]
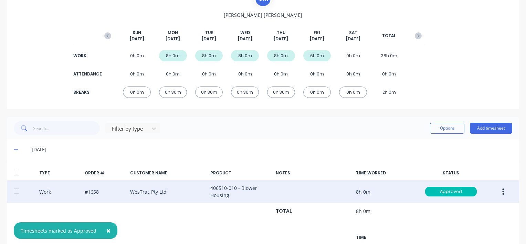
click at [15, 173] on div at bounding box center [17, 173] width 14 height 14
click at [435, 127] on button "Options" at bounding box center [447, 128] width 34 height 11
click at [408, 187] on div "Export" at bounding box center [431, 187] width 53 height 10
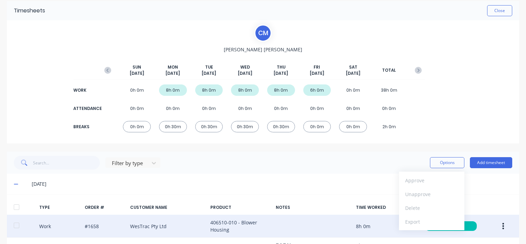
scroll to position [0, 0]
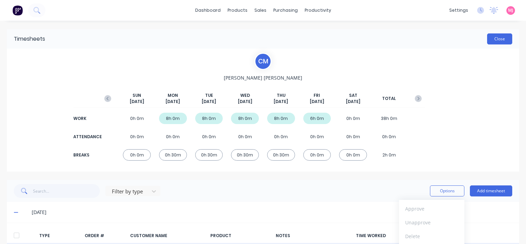
click at [498, 38] on button "Close" at bounding box center [499, 38] width 25 height 11
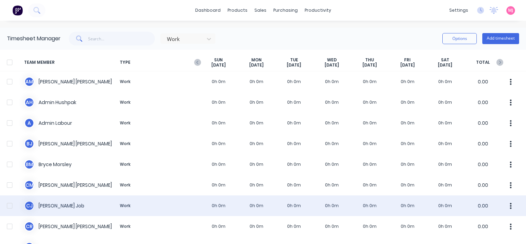
click at [59, 205] on div "[PERSON_NAME] Job Work 0h 0m 0h 0m 0h 0m 0h 0m 0h 0m 0h 0m 0h 0m 0.00" at bounding box center [263, 205] width 526 height 21
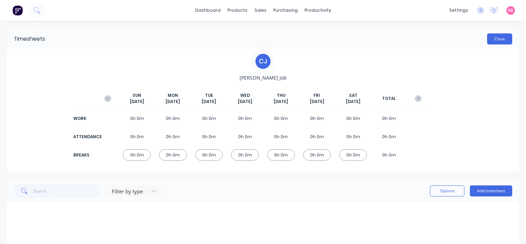
click at [488, 37] on button "Close" at bounding box center [499, 38] width 25 height 11
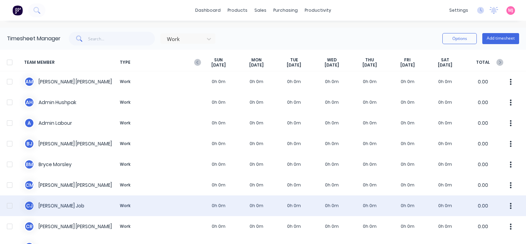
scroll to position [34, 0]
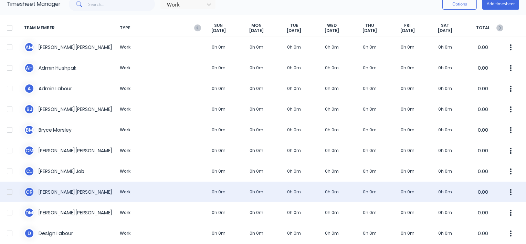
click at [65, 191] on div "[PERSON_NAME] [PERSON_NAME] Work 0h 0m 0h 0m 0h 0m 0h 0m 0h 0m 0h 0m 0h 0m 0.00" at bounding box center [263, 191] width 526 height 21
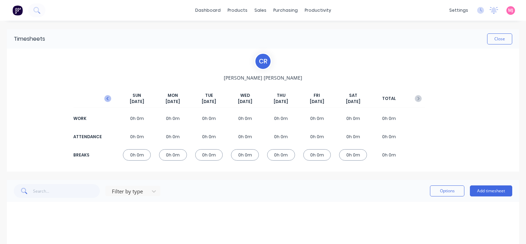
click at [109, 97] on icon "button" at bounding box center [107, 98] width 7 height 7
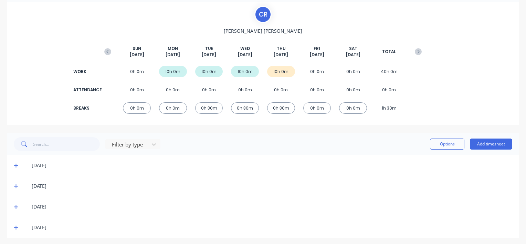
scroll to position [49, 0]
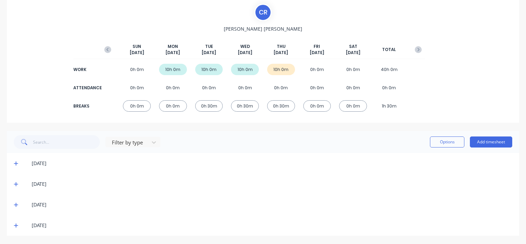
click at [16, 225] on icon at bounding box center [16, 225] width 4 height 4
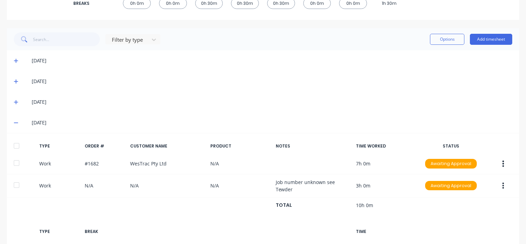
scroll to position [152, 0]
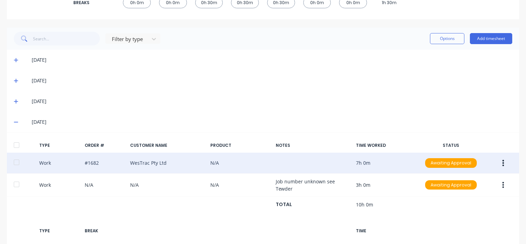
click at [502, 161] on icon "button" at bounding box center [503, 163] width 2 height 8
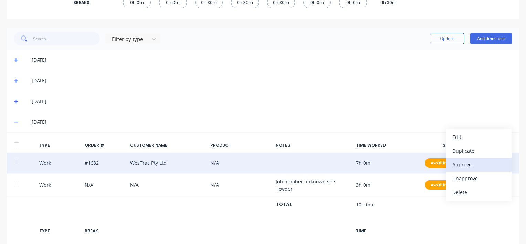
click at [466, 161] on div "Approve" at bounding box center [478, 164] width 53 height 10
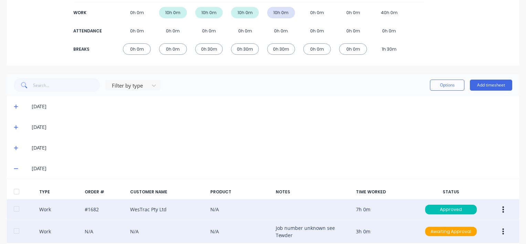
scroll to position [0, 0]
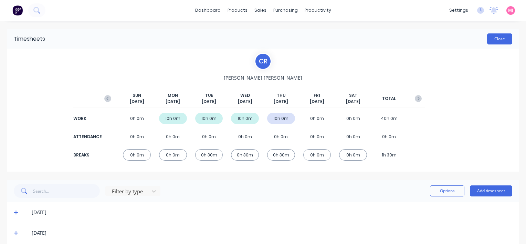
click at [490, 40] on button "Close" at bounding box center [499, 38] width 25 height 11
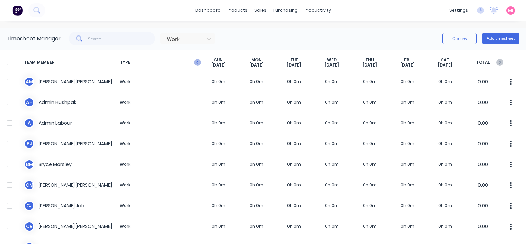
click at [199, 62] on icon "button" at bounding box center [197, 62] width 7 height 7
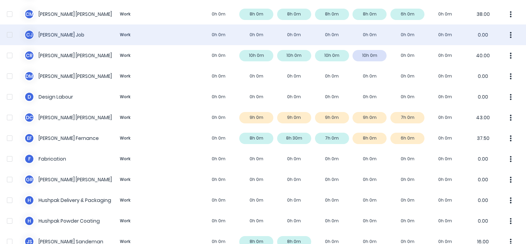
scroll to position [172, 0]
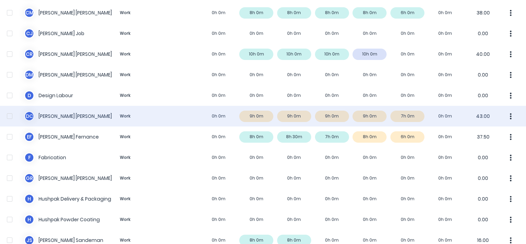
click at [52, 117] on div "D C [PERSON_NAME] Work 0h 0m 9h 0m 9h 0m 9h 0m 9h 0m 7h 0m 0h 0m 43.00" at bounding box center [263, 116] width 526 height 21
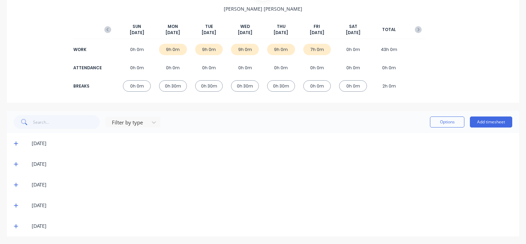
scroll to position [70, 0]
click at [16, 142] on icon at bounding box center [16, 143] width 4 height 4
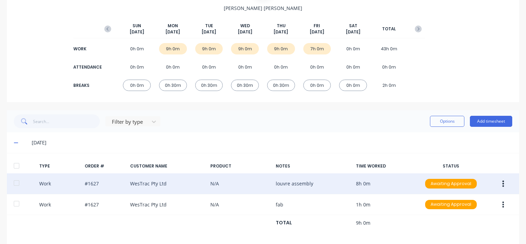
click at [503, 182] on icon "button" at bounding box center [504, 183] width 2 height 6
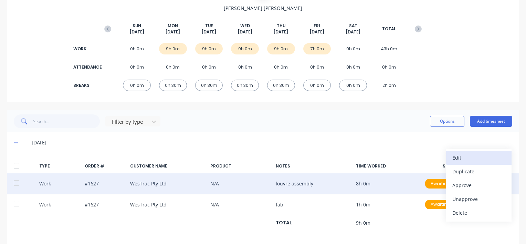
click at [461, 154] on div "Edit" at bounding box center [478, 157] width 53 height 10
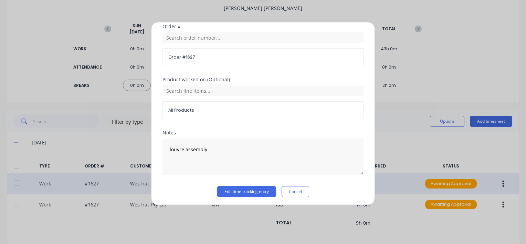
scroll to position [364, 0]
click at [226, 187] on button "Edit time tracking entry" at bounding box center [246, 190] width 59 height 11
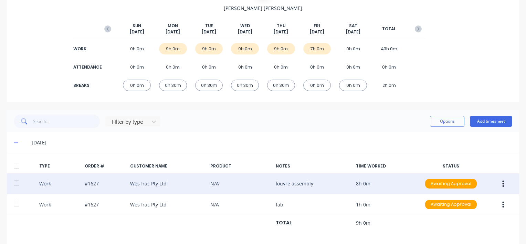
click at [503, 183] on icon "button" at bounding box center [504, 183] width 2 height 6
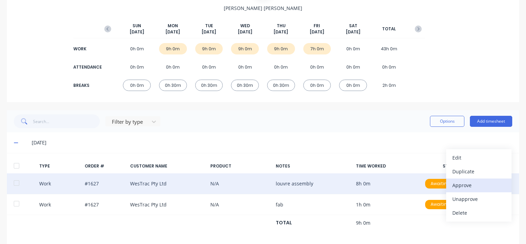
click at [452, 186] on div "Approve" at bounding box center [478, 185] width 53 height 10
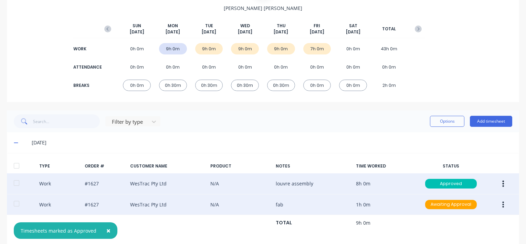
click at [502, 205] on icon "button" at bounding box center [503, 205] width 2 height 8
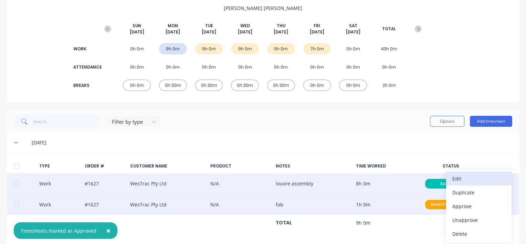
click at [465, 176] on div "Edit" at bounding box center [478, 178] width 53 height 10
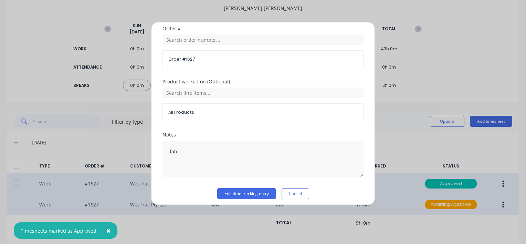
scroll to position [354, 0]
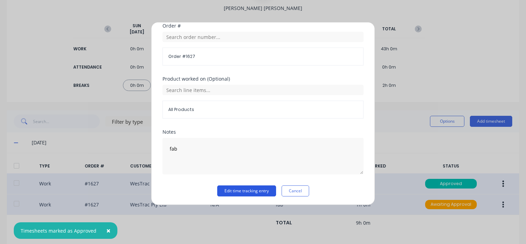
click at [233, 190] on button "Edit time tracking entry" at bounding box center [246, 190] width 59 height 11
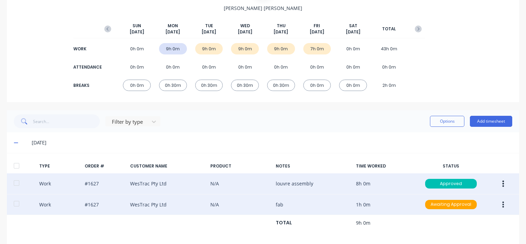
click at [502, 202] on icon "button" at bounding box center [503, 205] width 2 height 8
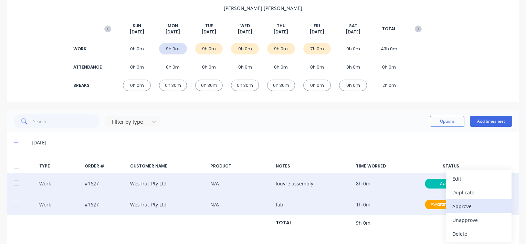
click at [459, 206] on div "Approve" at bounding box center [478, 206] width 53 height 10
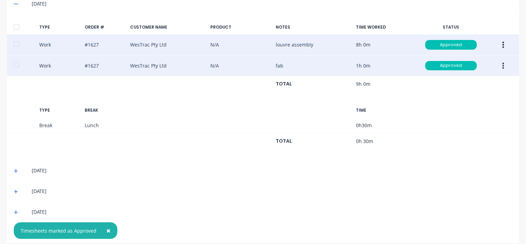
scroll to position [215, 0]
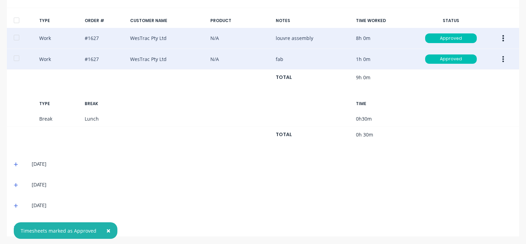
click at [17, 162] on icon at bounding box center [16, 164] width 4 height 5
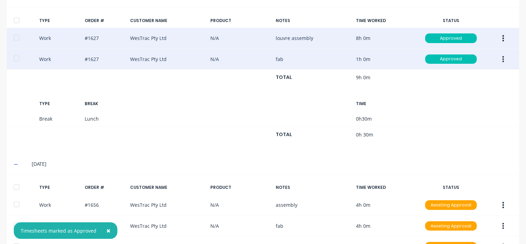
scroll to position [318, 0]
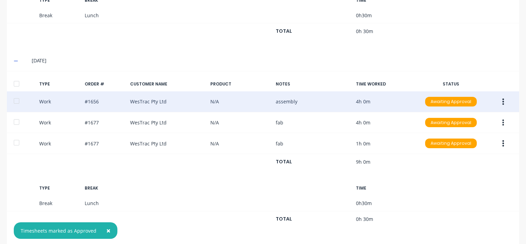
click at [502, 98] on icon "button" at bounding box center [503, 102] width 2 height 8
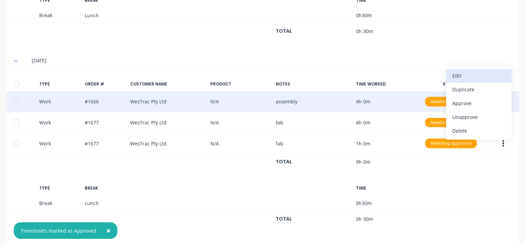
click at [458, 73] on div "Edit" at bounding box center [478, 76] width 53 height 10
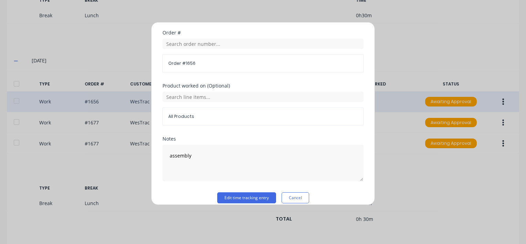
scroll to position [354, 0]
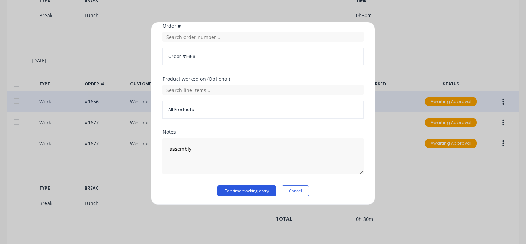
click at [234, 191] on button "Edit time tracking entry" at bounding box center [246, 190] width 59 height 11
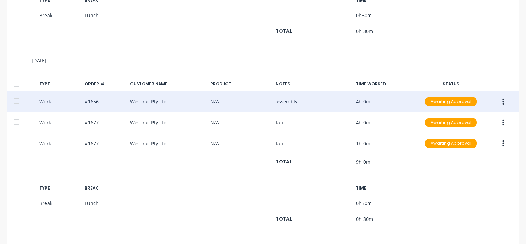
click at [497, 100] on button "button" at bounding box center [503, 101] width 16 height 12
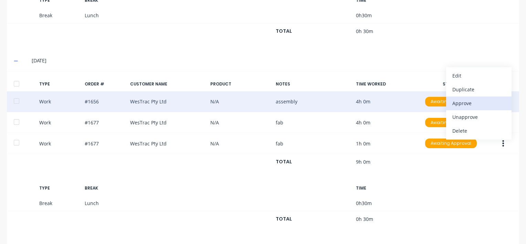
click at [464, 100] on div "Approve" at bounding box center [478, 103] width 53 height 10
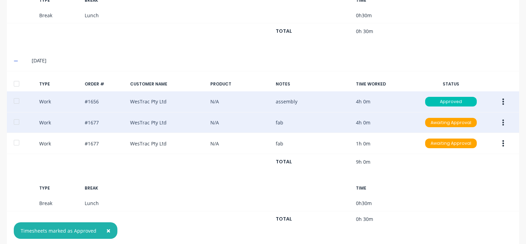
click at [503, 121] on icon "button" at bounding box center [504, 122] width 2 height 6
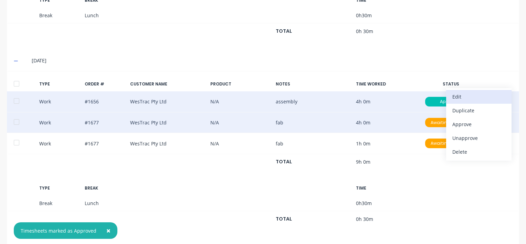
click at [460, 92] on div "Edit" at bounding box center [478, 97] width 53 height 10
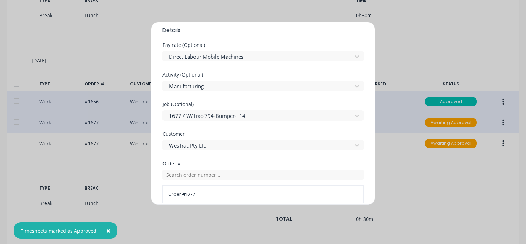
scroll to position [364, 0]
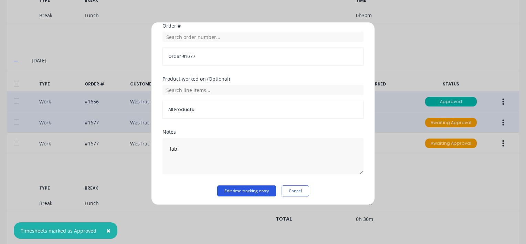
click at [228, 190] on button "Edit time tracking entry" at bounding box center [246, 190] width 59 height 11
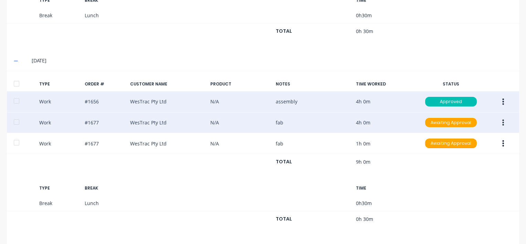
click at [503, 120] on icon "button" at bounding box center [504, 122] width 2 height 6
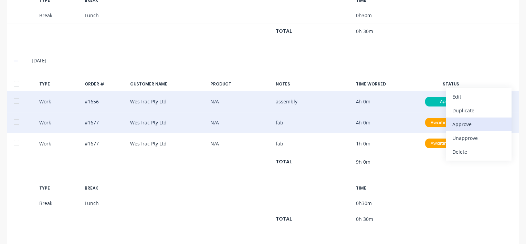
click at [457, 122] on div "Approve" at bounding box center [478, 124] width 53 height 10
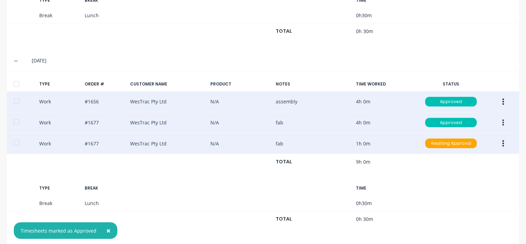
click at [500, 141] on button "button" at bounding box center [503, 143] width 16 height 12
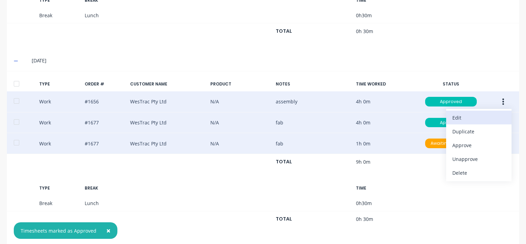
click at [459, 115] on div "Edit" at bounding box center [478, 118] width 53 height 10
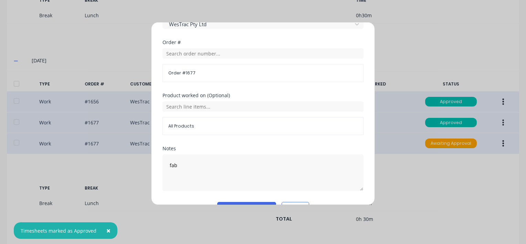
scroll to position [354, 0]
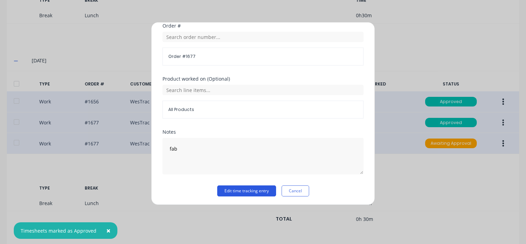
click at [242, 189] on button "Edit time tracking entry" at bounding box center [246, 190] width 59 height 11
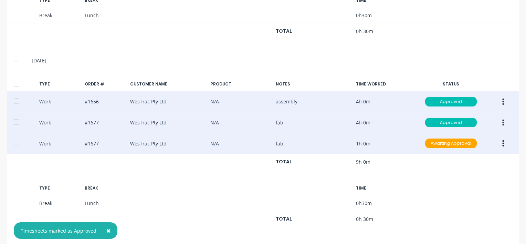
click at [502, 142] on icon "button" at bounding box center [503, 143] width 2 height 8
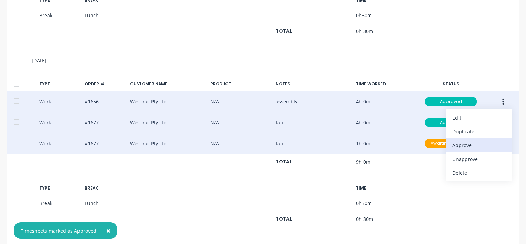
click at [454, 144] on div "Approve" at bounding box center [478, 145] width 53 height 10
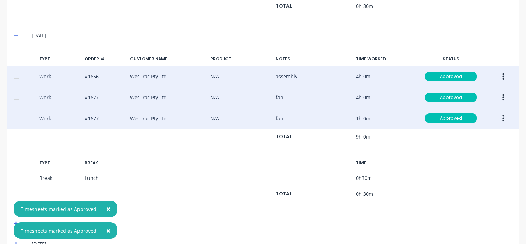
scroll to position [381, 0]
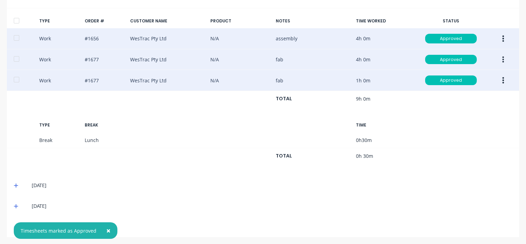
click at [15, 183] on icon at bounding box center [16, 185] width 4 height 4
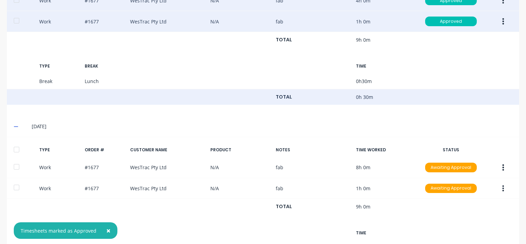
scroll to position [526, 0]
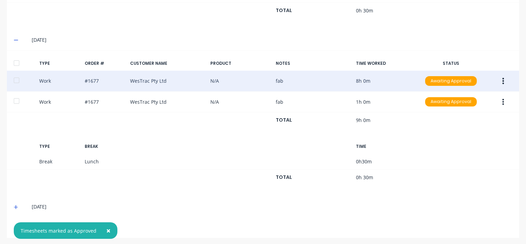
click at [502, 80] on icon "button" at bounding box center [503, 81] width 2 height 8
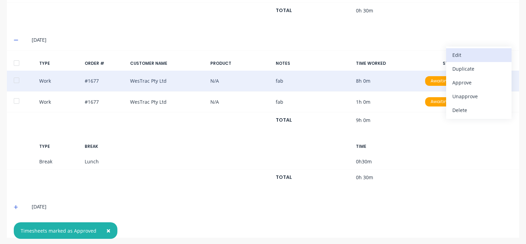
click at [453, 52] on div "Edit" at bounding box center [478, 55] width 53 height 10
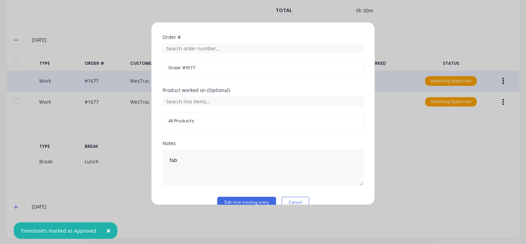
scroll to position [364, 0]
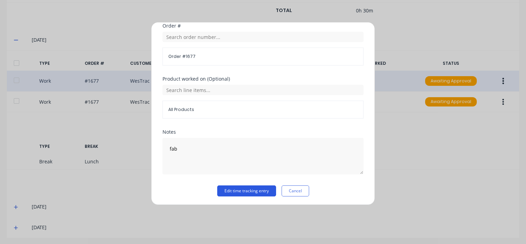
drag, startPoint x: 227, startPoint y: 190, endPoint x: 220, endPoint y: 193, distance: 7.4
click at [227, 189] on button "Edit time tracking entry" at bounding box center [246, 190] width 59 height 11
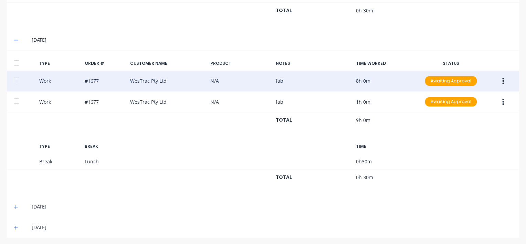
click at [502, 77] on icon "button" at bounding box center [503, 81] width 2 height 8
click at [460, 80] on div "Approve" at bounding box center [478, 82] width 53 height 10
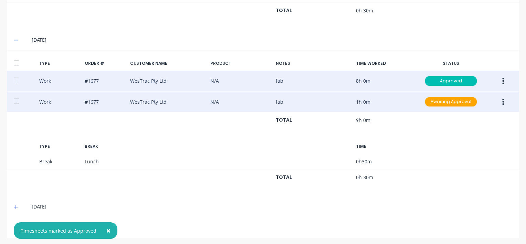
click at [500, 99] on button "button" at bounding box center [503, 102] width 16 height 12
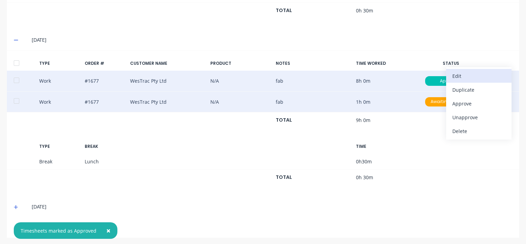
click at [461, 73] on div "Edit" at bounding box center [478, 76] width 53 height 10
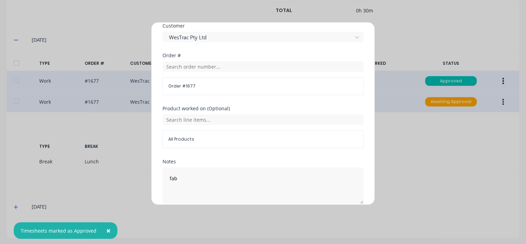
scroll to position [344, 0]
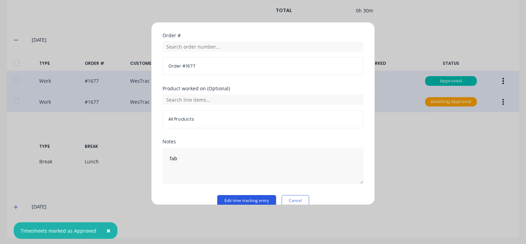
click at [224, 199] on button "Edit time tracking entry" at bounding box center [246, 200] width 59 height 11
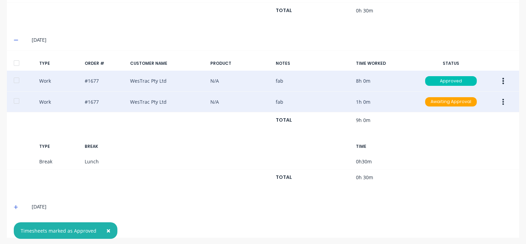
click at [503, 102] on icon "button" at bounding box center [504, 101] width 2 height 6
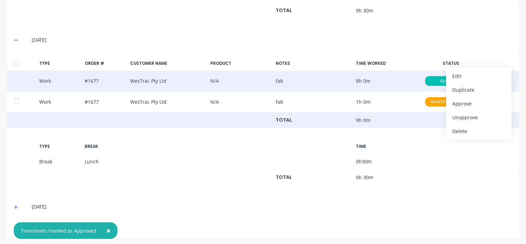
drag, startPoint x: 459, startPoint y: 101, endPoint x: 375, endPoint y: 115, distance: 85.4
click at [459, 101] on div "Approve" at bounding box center [478, 103] width 53 height 10
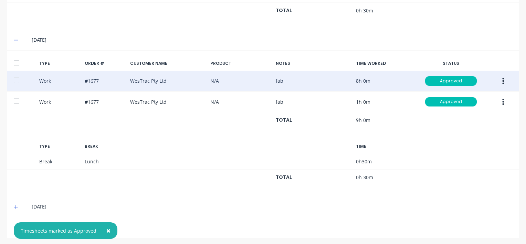
click at [16, 205] on icon at bounding box center [16, 207] width 4 height 4
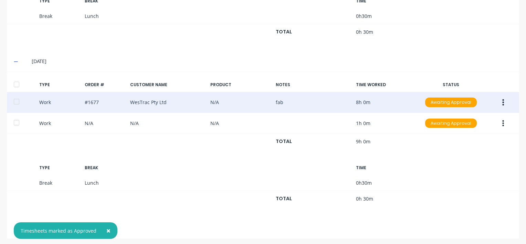
click at [503, 99] on icon "button" at bounding box center [504, 102] width 2 height 6
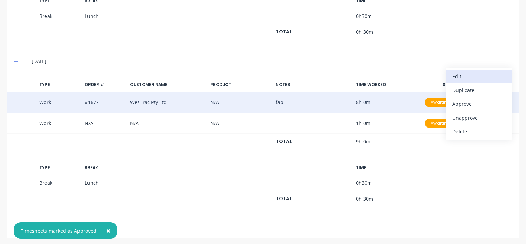
click at [464, 73] on div "Edit" at bounding box center [478, 76] width 53 height 10
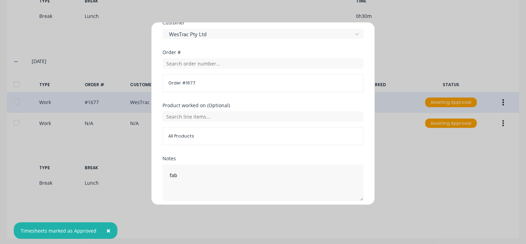
scroll to position [364, 0]
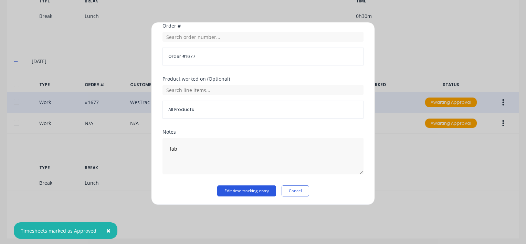
click at [225, 190] on button "Edit time tracking entry" at bounding box center [246, 190] width 59 height 11
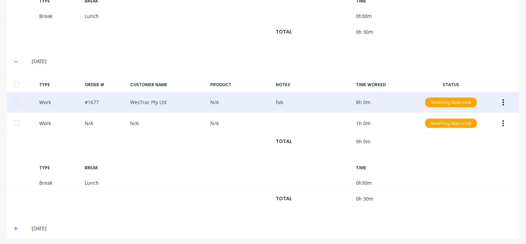
click at [502, 98] on icon "button" at bounding box center [503, 102] width 2 height 8
click at [452, 99] on div "Approve" at bounding box center [478, 104] width 53 height 10
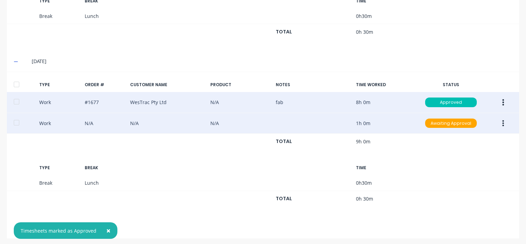
click at [502, 123] on icon "button" at bounding box center [503, 123] width 2 height 8
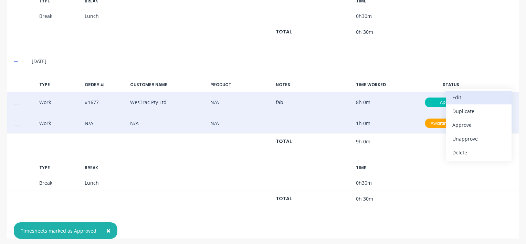
click at [457, 94] on div "Edit" at bounding box center [478, 97] width 53 height 10
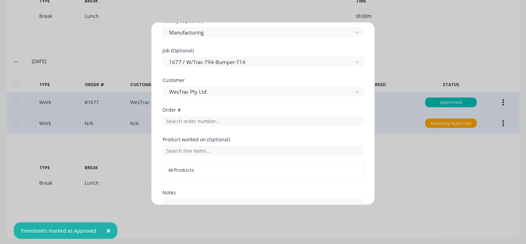
scroll to position [296, 0]
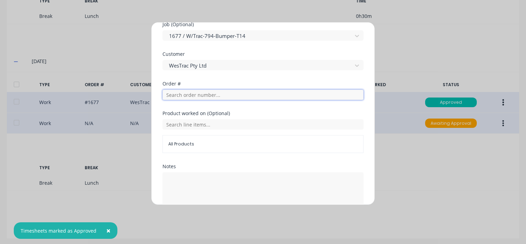
click at [187, 94] on input "text" at bounding box center [262, 95] width 201 height 10
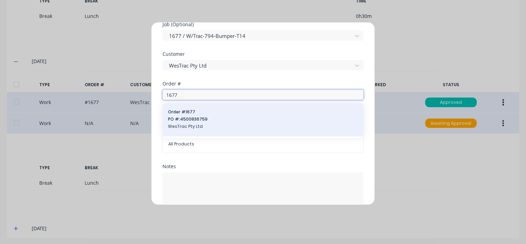
type input "1677"
click at [180, 123] on span "WesTrac Pty Ltd" at bounding box center [263, 126] width 190 height 6
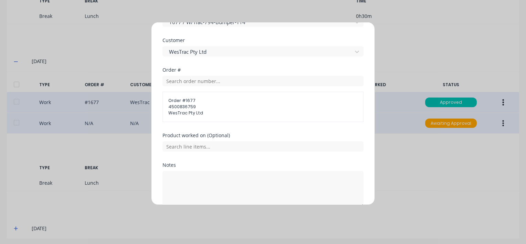
scroll to position [343, 0]
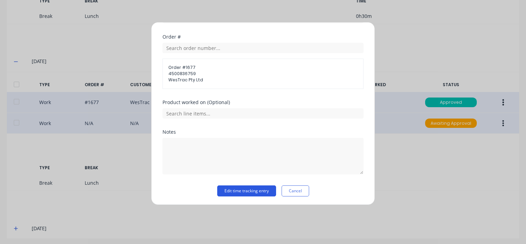
click at [242, 189] on button "Edit time tracking entry" at bounding box center [246, 190] width 59 height 11
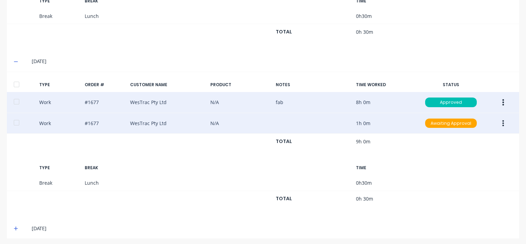
click at [502, 119] on icon "button" at bounding box center [503, 123] width 2 height 8
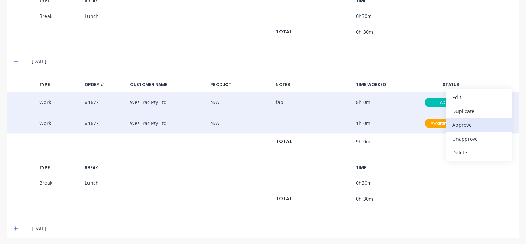
click at [454, 124] on div "Approve" at bounding box center [478, 125] width 53 height 10
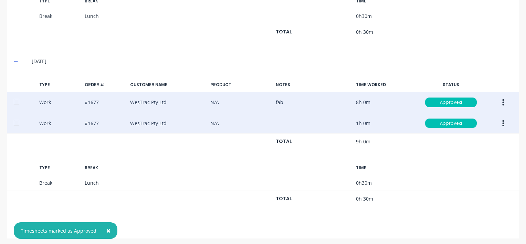
drag, startPoint x: 106, startPoint y: 229, endPoint x: 102, endPoint y: 231, distance: 4.3
click at [106, 229] on span "×" at bounding box center [108, 230] width 4 height 10
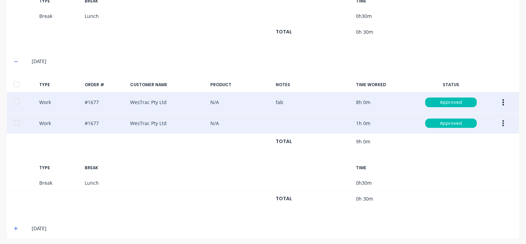
drag, startPoint x: 14, startPoint y: 223, endPoint x: 18, endPoint y: 222, distance: 4.2
click at [15, 226] on icon at bounding box center [16, 228] width 4 height 5
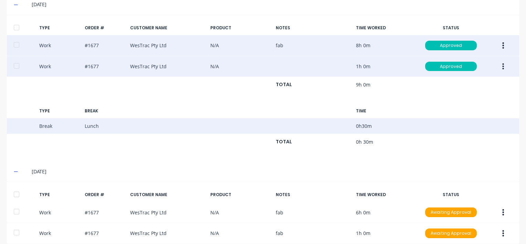
scroll to position [760, 0]
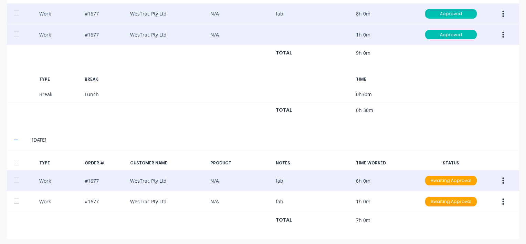
click at [502, 177] on icon "button" at bounding box center [503, 181] width 2 height 8
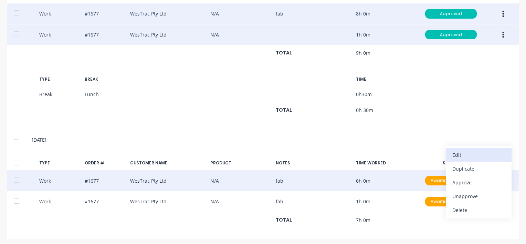
click at [456, 151] on div "Edit" at bounding box center [478, 155] width 53 height 10
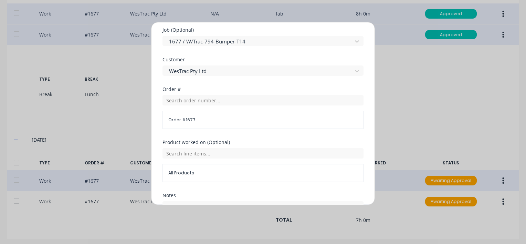
scroll to position [344, 0]
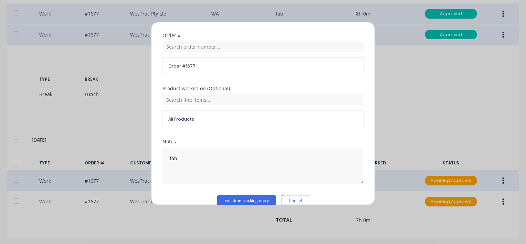
drag, startPoint x: 241, startPoint y: 199, endPoint x: 262, endPoint y: 193, distance: 21.7
click at [241, 198] on button "Edit time tracking entry" at bounding box center [246, 200] width 59 height 11
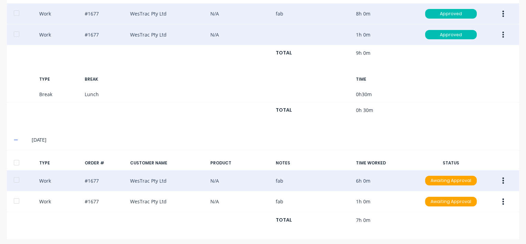
click at [502, 177] on icon "button" at bounding box center [503, 181] width 2 height 8
click at [454, 178] on div "Approve" at bounding box center [478, 182] width 53 height 10
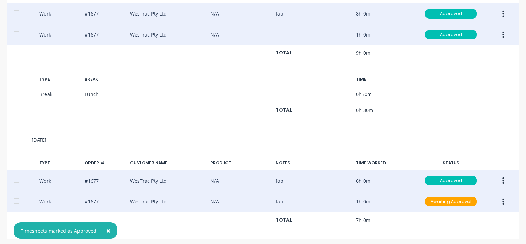
click at [502, 199] on icon "button" at bounding box center [503, 202] width 2 height 8
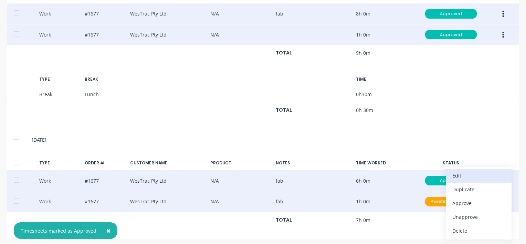
click at [456, 170] on div "Edit" at bounding box center [478, 175] width 53 height 10
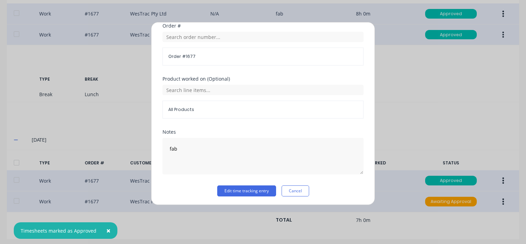
scroll to position [354, 0]
drag, startPoint x: 239, startPoint y: 190, endPoint x: 505, endPoint y: 197, distance: 266.5
click at [239, 189] on button "Edit time tracking entry" at bounding box center [246, 190] width 59 height 11
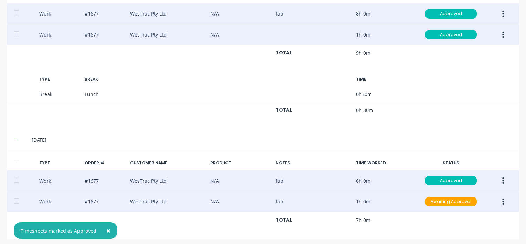
click at [503, 198] on icon "button" at bounding box center [504, 201] width 2 height 6
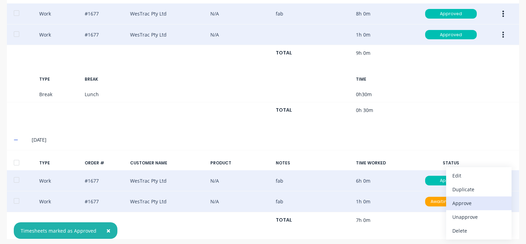
click at [466, 198] on div "Approve" at bounding box center [478, 203] width 53 height 10
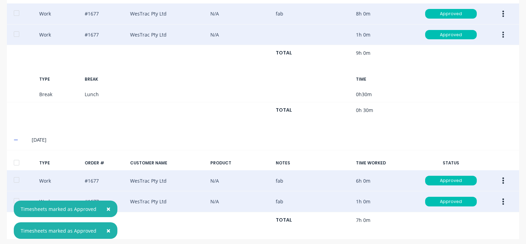
click at [17, 160] on div at bounding box center [17, 163] width 14 height 14
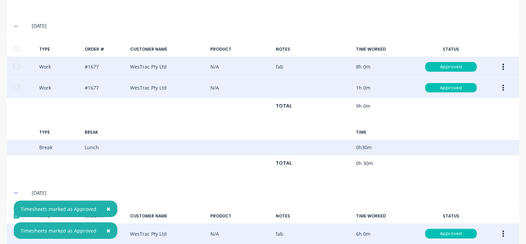
scroll to position [622, 0]
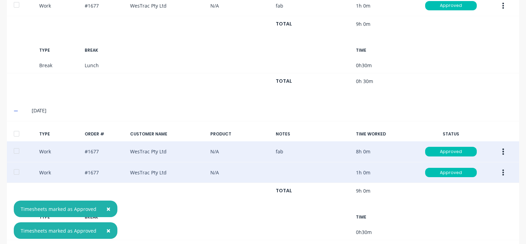
click at [15, 129] on div at bounding box center [17, 134] width 14 height 14
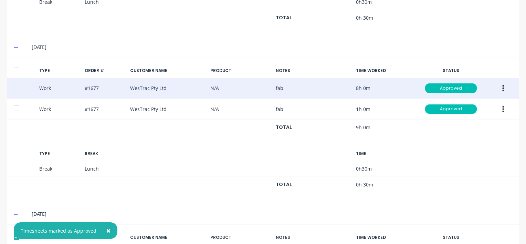
click at [14, 69] on div at bounding box center [17, 70] width 14 height 14
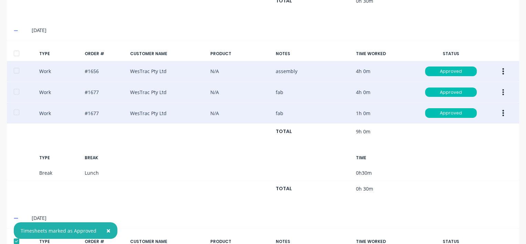
scroll to position [347, 0]
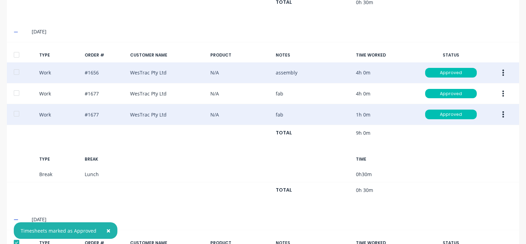
click at [15, 51] on div at bounding box center [17, 55] width 14 height 14
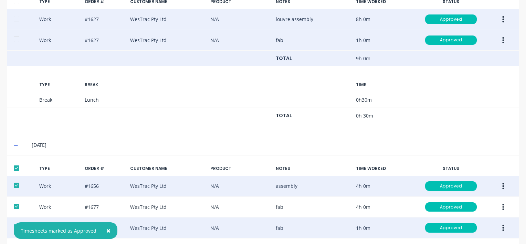
scroll to position [175, 0]
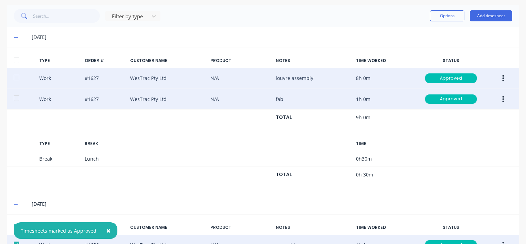
click at [14, 57] on div at bounding box center [17, 60] width 14 height 14
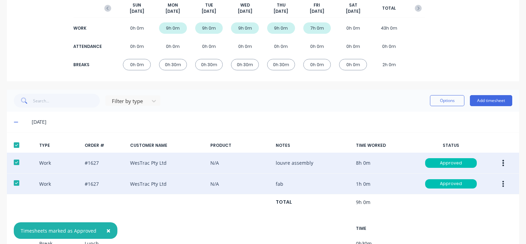
scroll to position [3, 0]
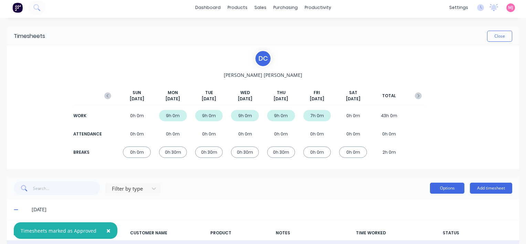
click at [453, 187] on button "Options" at bounding box center [447, 187] width 34 height 11
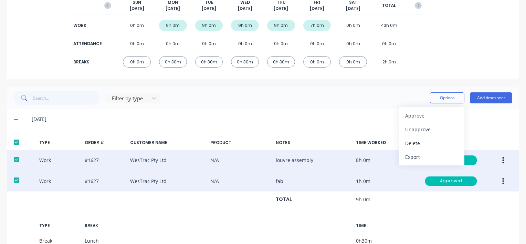
scroll to position [106, 0]
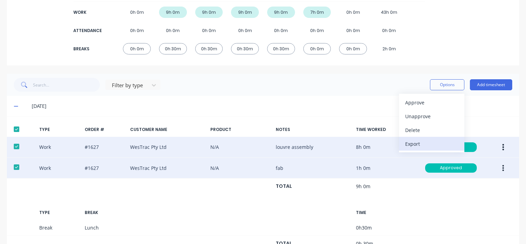
click at [410, 142] on div "Export" at bounding box center [431, 144] width 53 height 10
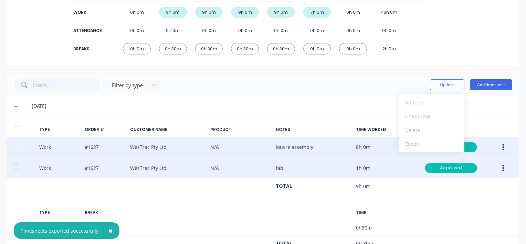
scroll to position [0, 0]
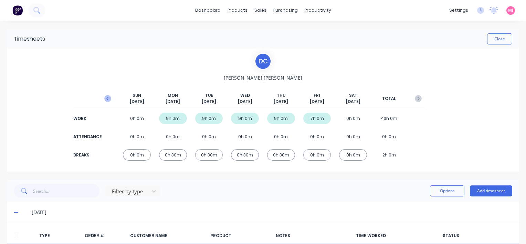
click at [107, 98] on g "button" at bounding box center [107, 98] width 7 height 7
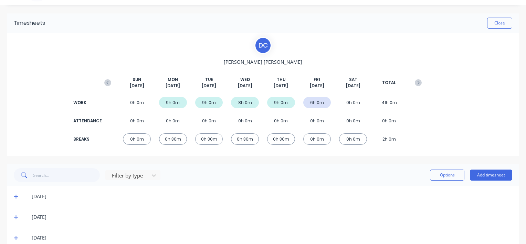
scroll to position [70, 0]
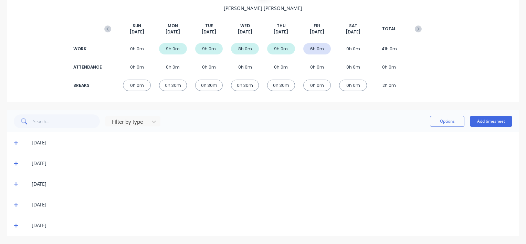
click at [15, 224] on icon at bounding box center [16, 225] width 4 height 4
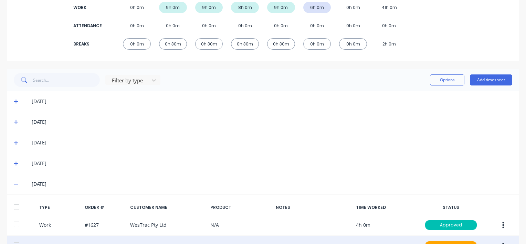
scroll to position [158, 0]
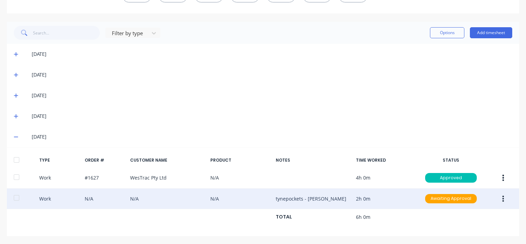
click at [502, 199] on icon "button" at bounding box center [503, 199] width 2 height 8
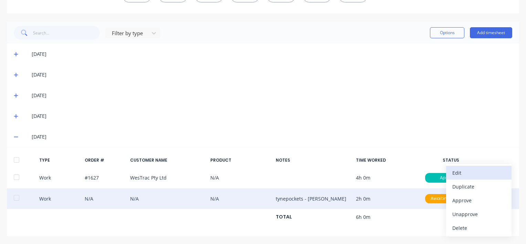
click at [455, 173] on div "Edit" at bounding box center [478, 173] width 53 height 10
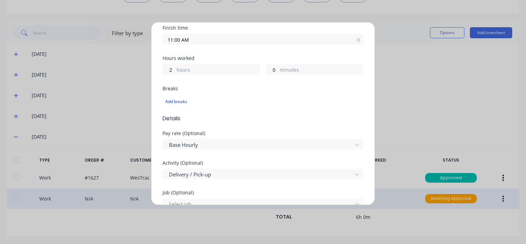
scroll to position [138, 0]
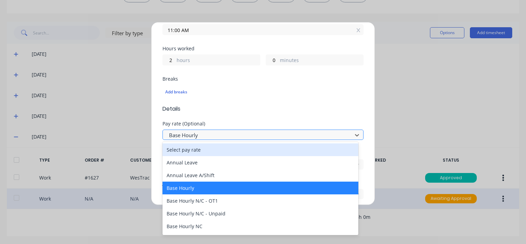
click at [207, 135] on div at bounding box center [258, 135] width 180 height 9
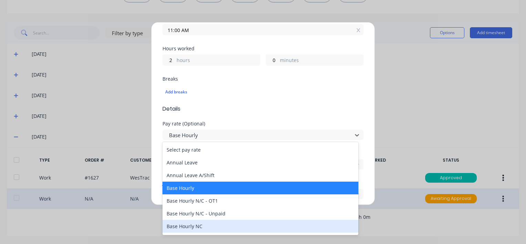
click at [198, 224] on div "Base Hourly NC" at bounding box center [260, 226] width 196 height 13
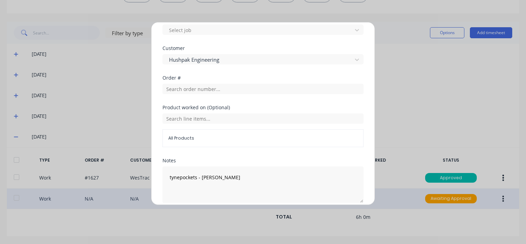
scroll to position [330, 0]
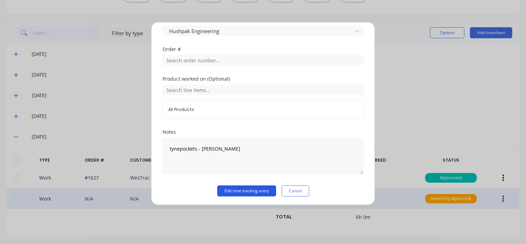
click at [236, 189] on button "Edit time tracking entry" at bounding box center [246, 190] width 59 height 11
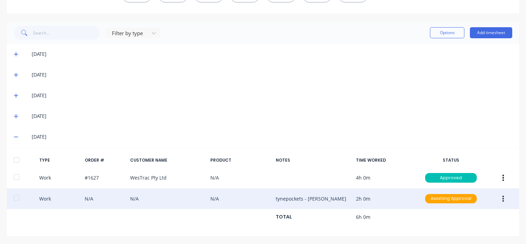
click at [502, 198] on icon "button" at bounding box center [503, 199] width 2 height 8
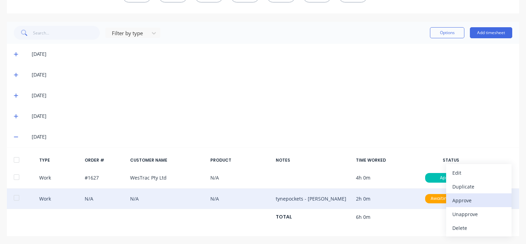
click at [457, 198] on div "Approve" at bounding box center [478, 200] width 53 height 10
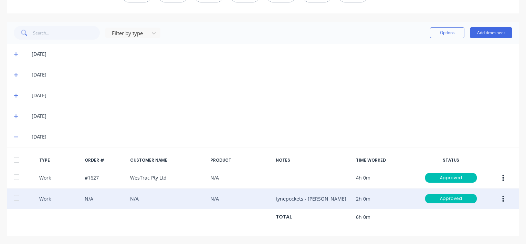
click at [503, 197] on icon "button" at bounding box center [504, 198] width 2 height 6
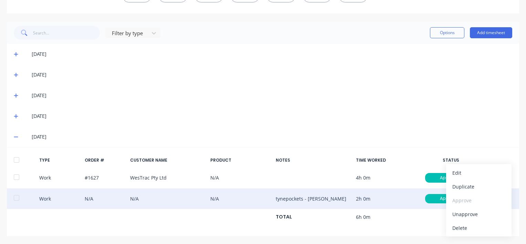
click at [18, 198] on div at bounding box center [17, 198] width 14 height 14
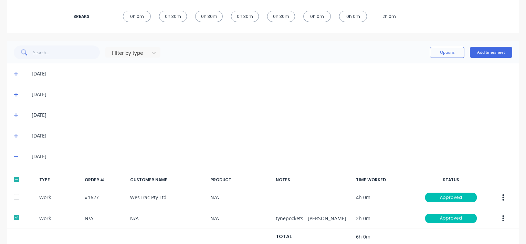
scroll to position [124, 0]
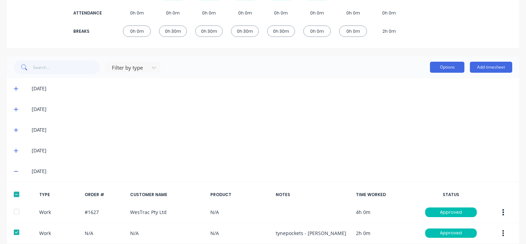
click at [436, 70] on button "Options" at bounding box center [447, 67] width 34 height 11
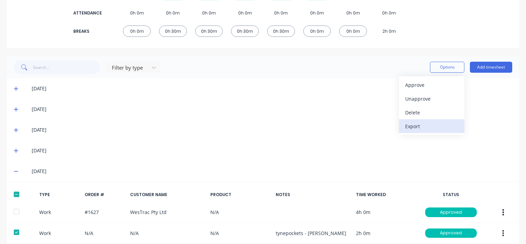
click at [409, 127] on div "Export" at bounding box center [431, 126] width 53 height 10
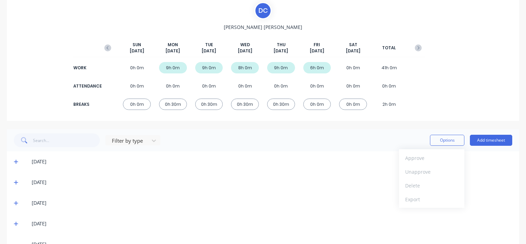
scroll to position [0, 0]
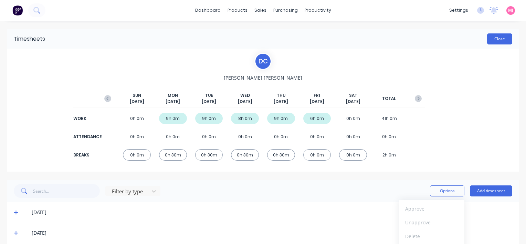
click at [499, 37] on button "Close" at bounding box center [499, 38] width 25 height 11
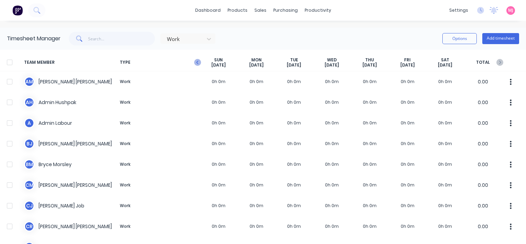
click at [198, 61] on g "button" at bounding box center [197, 62] width 7 height 7
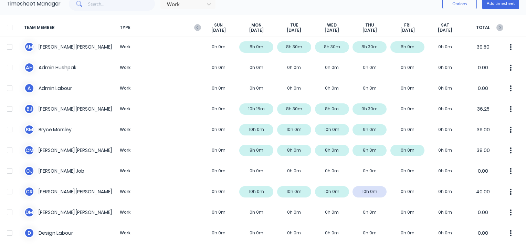
scroll to position [69, 0]
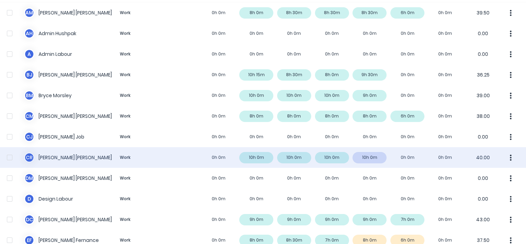
click at [65, 155] on div "[PERSON_NAME] [PERSON_NAME] Work 0h 0m 10h 0m 10h 0m 10h 0m 10h 0m 0h 0m 0h 0m …" at bounding box center [263, 157] width 526 height 21
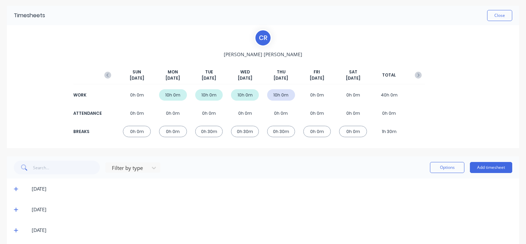
scroll to position [49, 0]
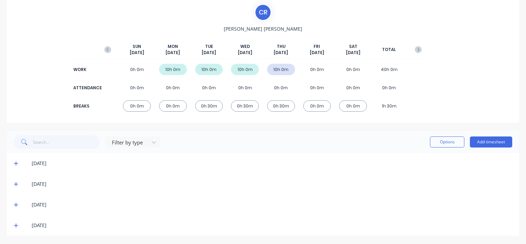
click at [17, 225] on icon at bounding box center [16, 225] width 4 height 4
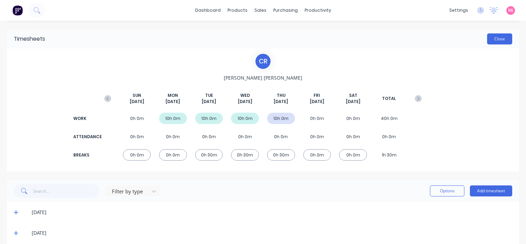
click at [495, 38] on button "Close" at bounding box center [499, 38] width 25 height 11
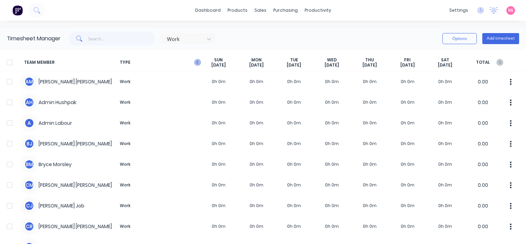
click at [198, 62] on icon "button" at bounding box center [197, 62] width 2 height 3
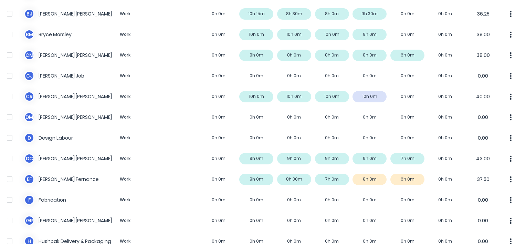
scroll to position [138, 0]
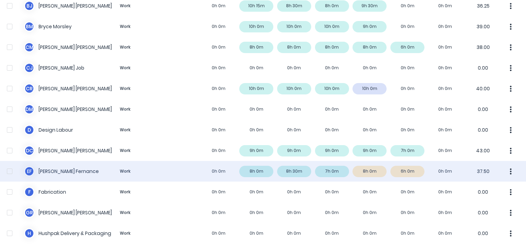
click at [48, 170] on div "E F [PERSON_NAME] Work 0h 0m 8h 0m 8h 30m 7h 0m 8h 0m 6h 0m 0h 0m 37.50" at bounding box center [263, 171] width 526 height 21
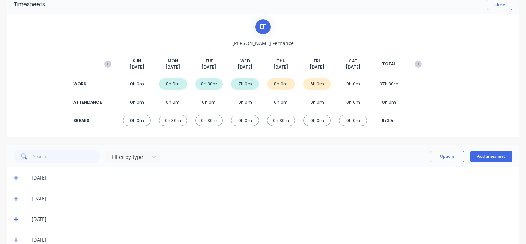
scroll to position [70, 0]
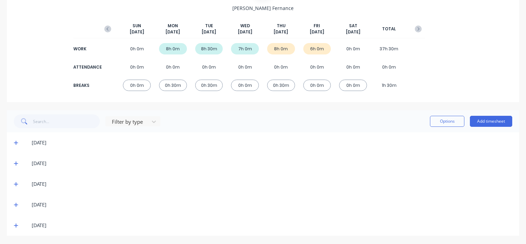
click at [14, 203] on icon at bounding box center [16, 204] width 4 height 5
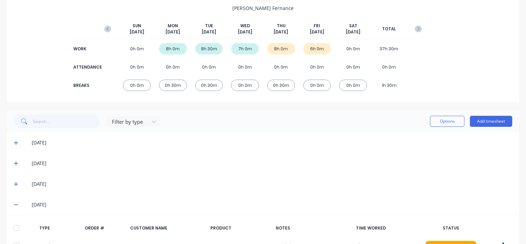
scroll to position [194, 0]
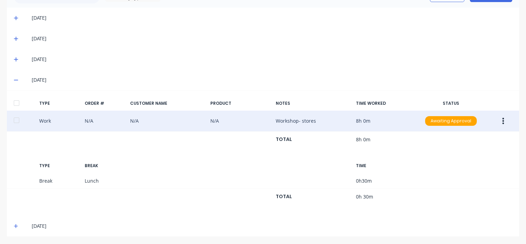
click at [502, 118] on icon "button" at bounding box center [503, 121] width 2 height 8
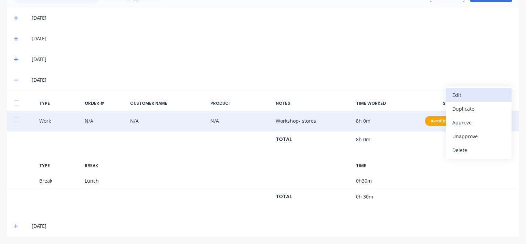
click at [458, 93] on div "Edit" at bounding box center [478, 95] width 53 height 10
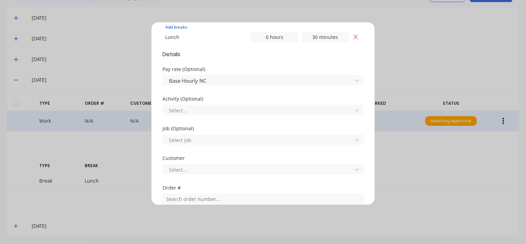
scroll to position [207, 0]
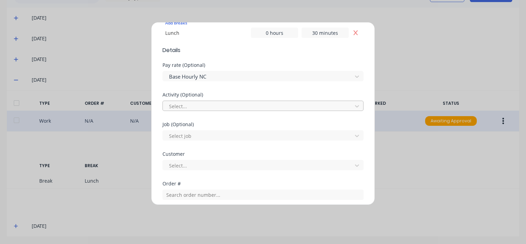
click at [190, 104] on div at bounding box center [258, 106] width 180 height 9
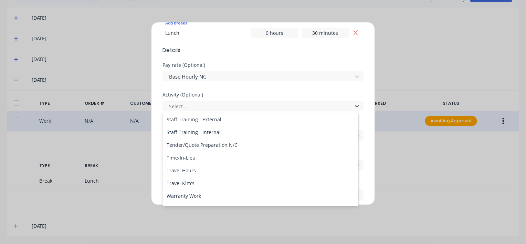
scroll to position [330, 0]
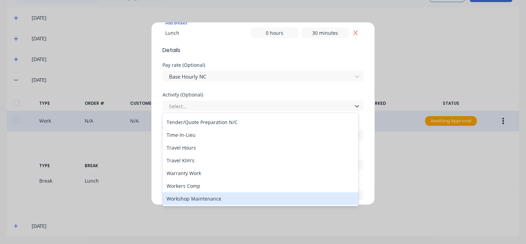
click at [198, 200] on div "Workshop Maintenance" at bounding box center [260, 198] width 196 height 13
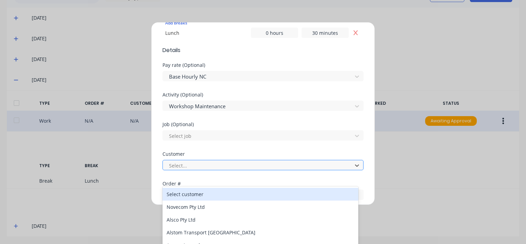
click at [180, 163] on div at bounding box center [258, 165] width 180 height 9
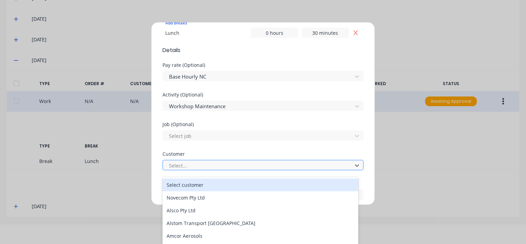
scroll to position [24, 0]
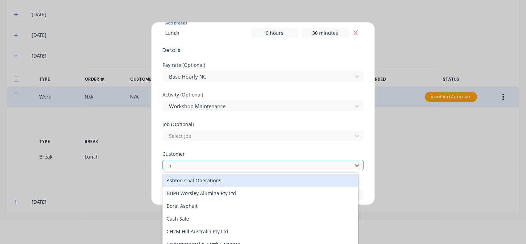
type input "hu"
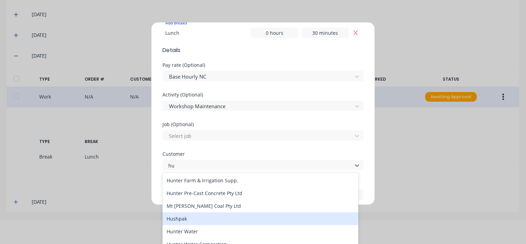
click at [182, 219] on div "Hushpak" at bounding box center [260, 218] width 196 height 13
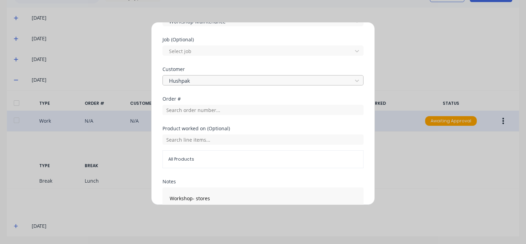
scroll to position [341, 0]
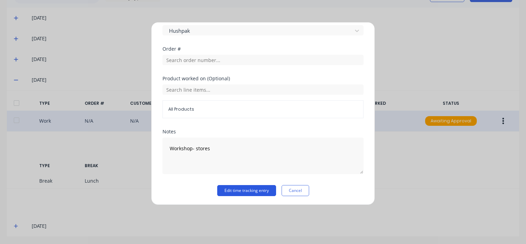
click at [243, 188] on button "Edit time tracking entry" at bounding box center [246, 190] width 59 height 11
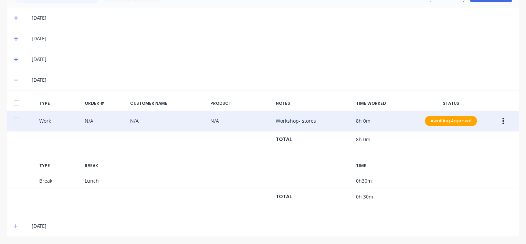
click at [496, 122] on button "button" at bounding box center [503, 121] width 16 height 12
click at [457, 122] on div "Approve" at bounding box center [478, 122] width 53 height 10
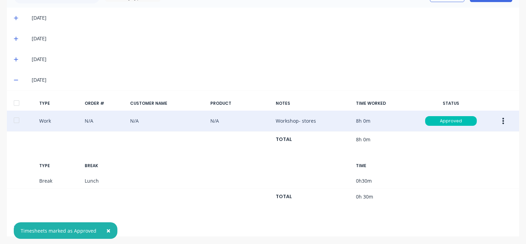
drag, startPoint x: 18, startPoint y: 59, endPoint x: 15, endPoint y: 46, distance: 13.0
click at [17, 56] on span at bounding box center [17, 59] width 7 height 7
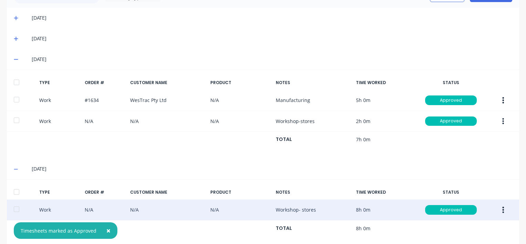
drag, startPoint x: 15, startPoint y: 39, endPoint x: 15, endPoint y: 22, distance: 16.5
click at [15, 34] on div "[DATE]" at bounding box center [263, 38] width 512 height 21
click at [15, 17] on icon at bounding box center [16, 18] width 4 height 4
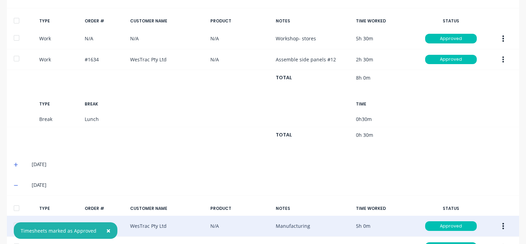
scroll to position [297, 0]
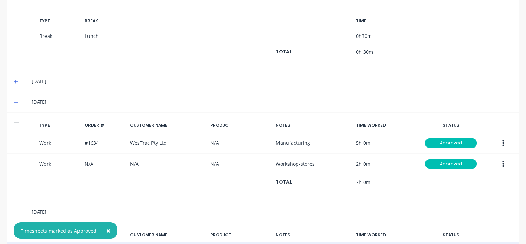
click at [16, 80] on icon at bounding box center [16, 82] width 4 height 4
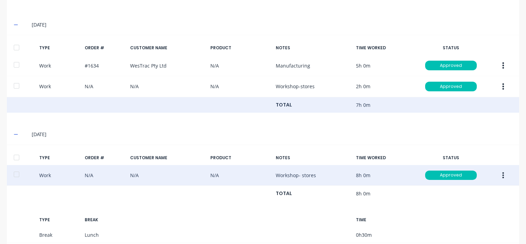
scroll to position [573, 0]
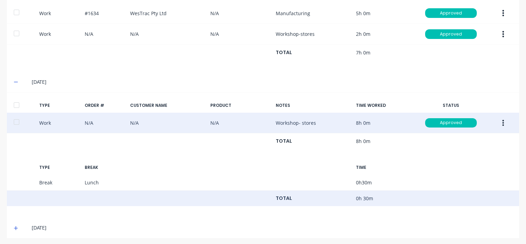
drag, startPoint x: 14, startPoint y: 224, endPoint x: 96, endPoint y: 189, distance: 89.0
click at [15, 225] on icon at bounding box center [16, 227] width 4 height 5
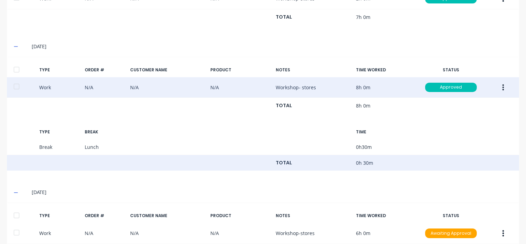
scroll to position [641, 0]
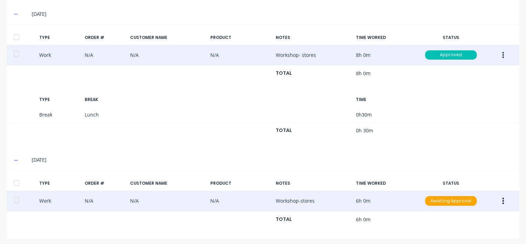
click at [502, 198] on icon "button" at bounding box center [503, 201] width 2 height 8
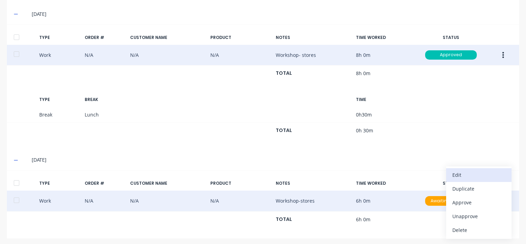
click at [463, 171] on div "Edit" at bounding box center [478, 175] width 53 height 10
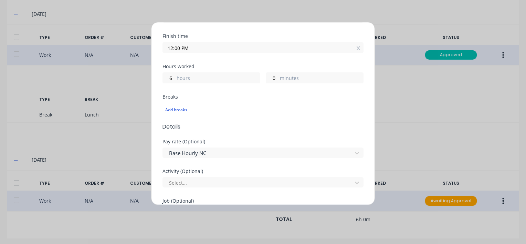
scroll to position [138, 0]
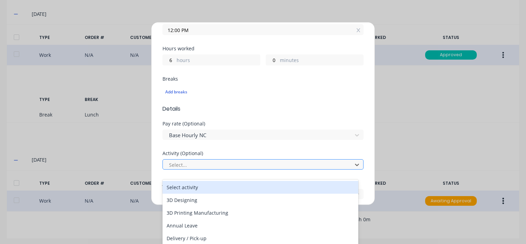
click at [191, 163] on div at bounding box center [258, 164] width 180 height 9
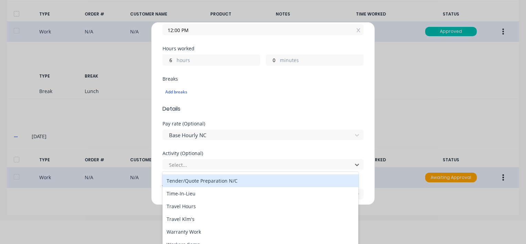
scroll to position [0, 0]
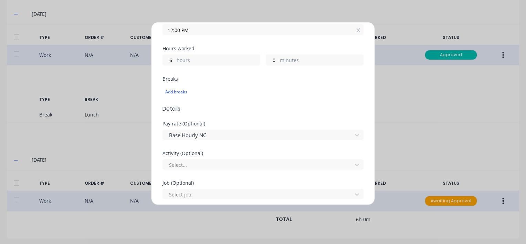
drag, startPoint x: 524, startPoint y: 172, endPoint x: 516, endPoint y: 190, distance: 19.4
click at [516, 190] on div "Edit time tracking entry Work Attendance When Date [DATE] Start time 06:00 AM F…" at bounding box center [263, 122] width 526 height 244
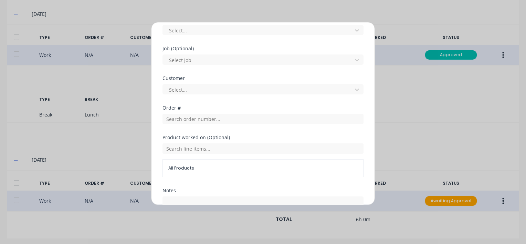
scroll to position [283, 0]
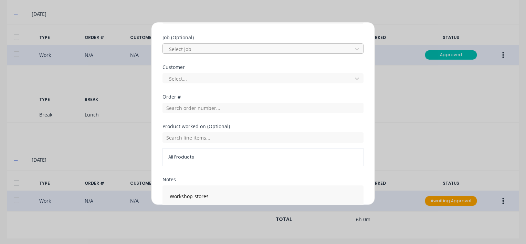
click at [179, 48] on div at bounding box center [258, 49] width 180 height 9
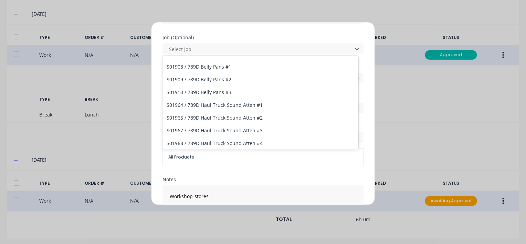
scroll to position [0, 0]
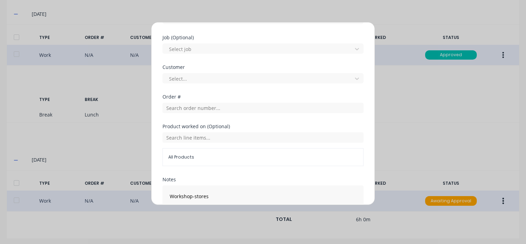
click at [120, 87] on div "Edit time tracking entry Work Attendance When Date [DATE] Start time 06:00 AM F…" at bounding box center [263, 122] width 526 height 244
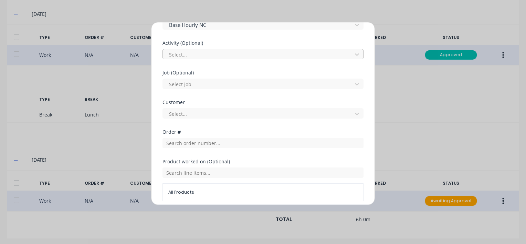
scroll to position [214, 0]
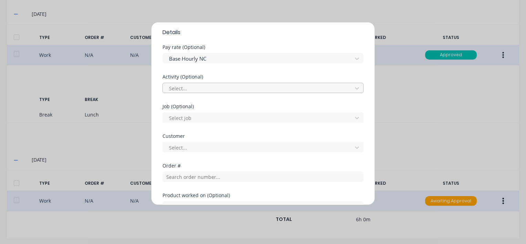
click at [181, 88] on div at bounding box center [258, 88] width 180 height 9
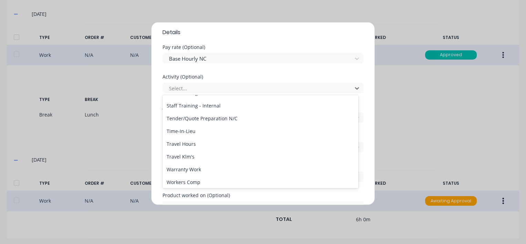
scroll to position [330, 0]
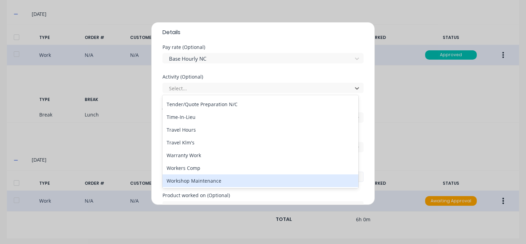
click at [205, 180] on div "Workshop Maintenance" at bounding box center [260, 180] width 196 height 13
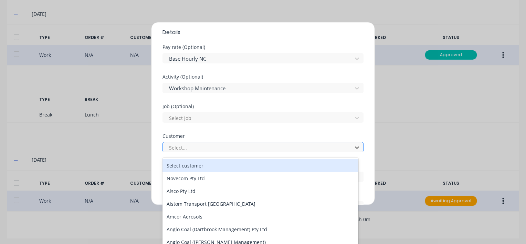
click at [182, 147] on div at bounding box center [258, 147] width 180 height 9
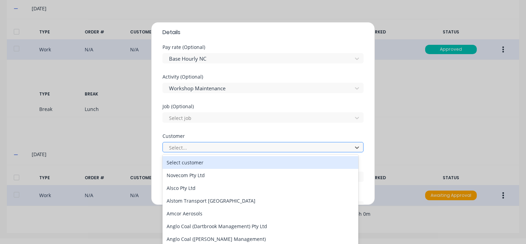
scroll to position [6, 0]
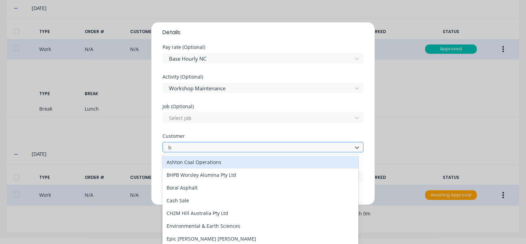
type input "hu"
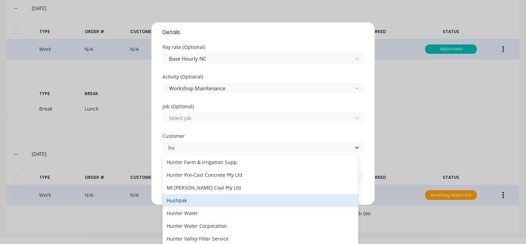
click at [190, 201] on div "Hushpak" at bounding box center [260, 200] width 196 height 13
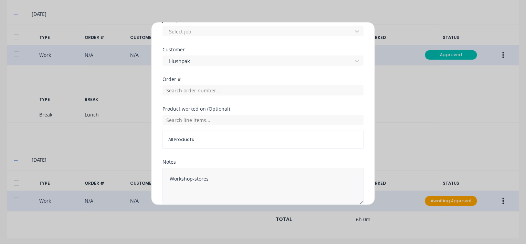
scroll to position [330, 0]
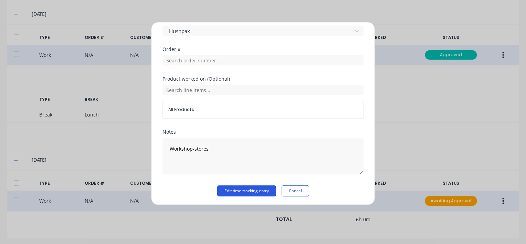
click at [245, 190] on button "Edit time tracking entry" at bounding box center [246, 190] width 59 height 11
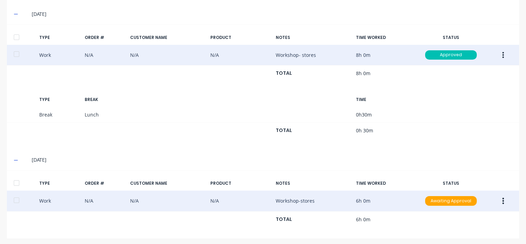
click at [502, 198] on icon "button" at bounding box center [503, 201] width 2 height 8
click at [463, 200] on div "Approve" at bounding box center [478, 202] width 53 height 10
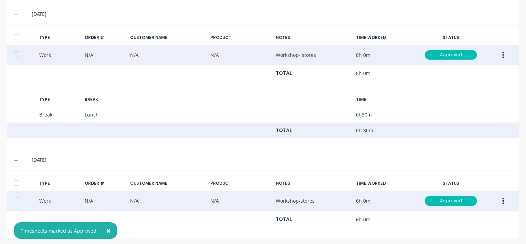
drag, startPoint x: 17, startPoint y: 179, endPoint x: 23, endPoint y: 120, distance: 59.6
click at [19, 171] on div "TYPE ORDER # CUSTOMER NAME PRODUCT NOTES TIME WORKED STATUS Work N/A N/A N/A Wo…" at bounding box center [263, 204] width 512 height 68
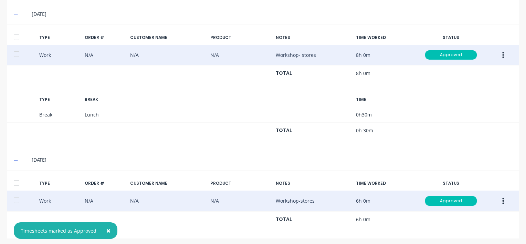
click at [15, 179] on div at bounding box center [17, 183] width 14 height 14
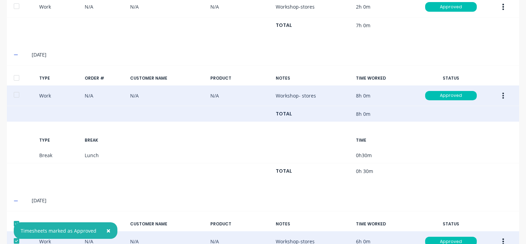
scroll to position [538, 0]
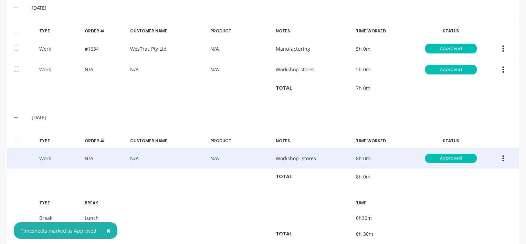
click at [16, 137] on div at bounding box center [17, 141] width 14 height 14
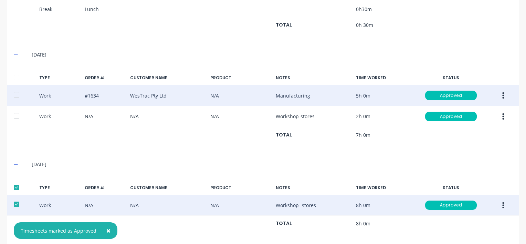
scroll to position [434, 0]
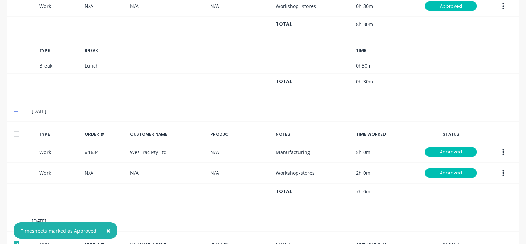
click at [15, 132] on div at bounding box center [17, 134] width 14 height 14
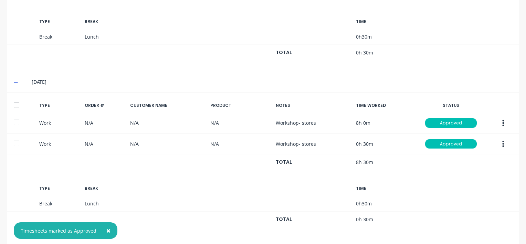
click at [17, 103] on div at bounding box center [17, 105] width 14 height 14
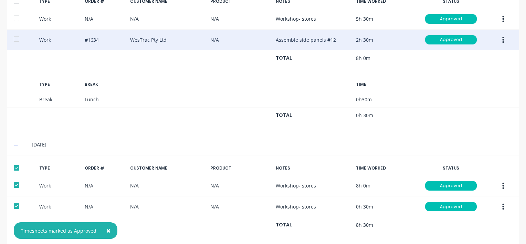
scroll to position [159, 0]
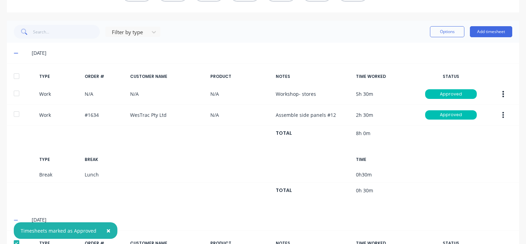
click at [17, 74] on div at bounding box center [17, 76] width 14 height 14
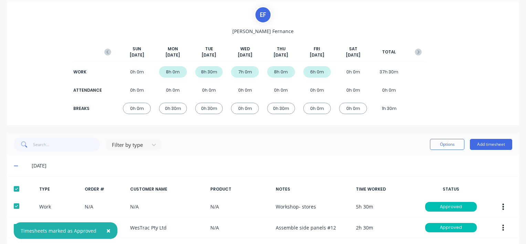
scroll to position [0, 0]
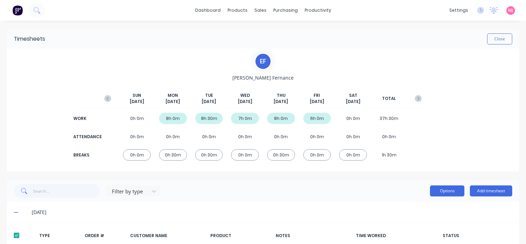
click at [444, 189] on button "Options" at bounding box center [447, 190] width 34 height 11
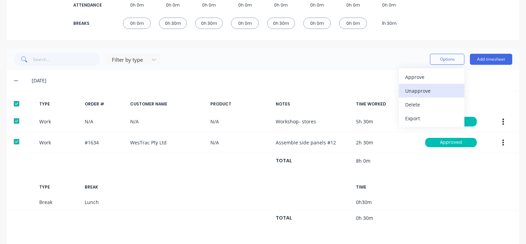
scroll to position [138, 0]
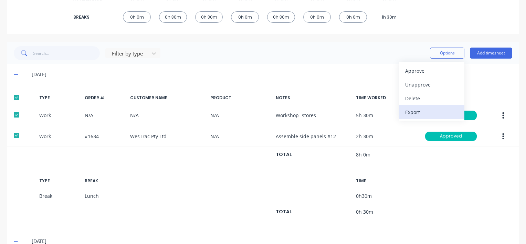
click at [408, 110] on div "Export" at bounding box center [431, 112] width 53 height 10
